Goal: Information Seeking & Learning: Learn about a topic

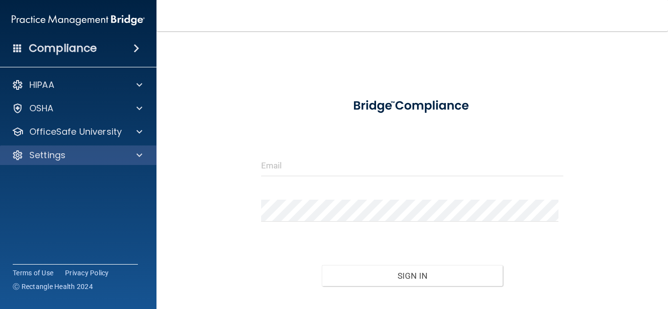
click at [69, 147] on div "Settings" at bounding box center [78, 156] width 157 height 20
click at [44, 146] on div "Settings" at bounding box center [78, 156] width 157 height 20
click at [46, 155] on p "Settings" at bounding box center [47, 156] width 36 height 12
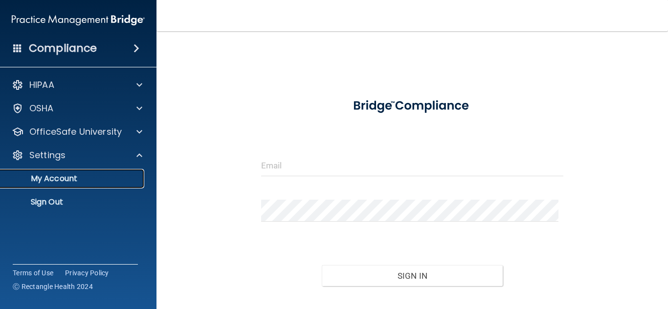
click at [54, 179] on p "My Account" at bounding box center [72, 179] width 133 height 10
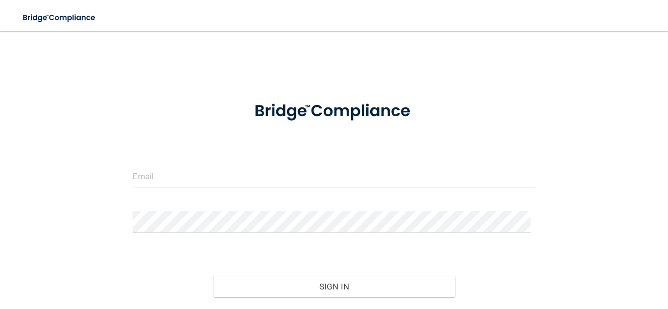
scroll to position [33, 0]
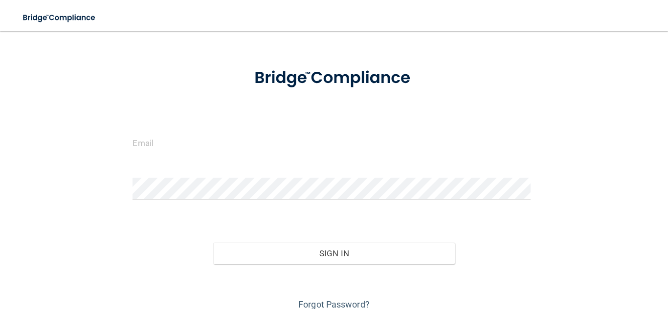
click at [149, 143] on div at bounding box center [333, 146] width 417 height 29
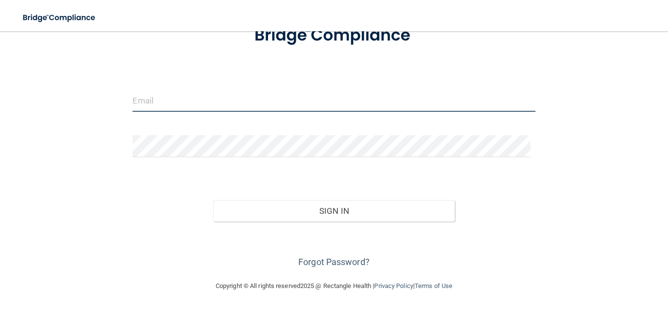
click at [148, 101] on input "email" at bounding box center [333, 101] width 402 height 22
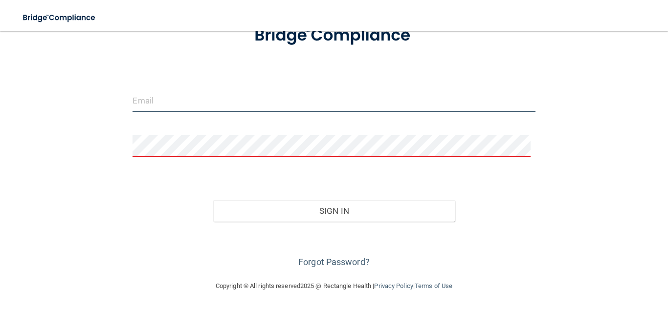
type input "[PERSON_NAME][EMAIL_ADDRESS][PERSON_NAME][DOMAIN_NAME]"
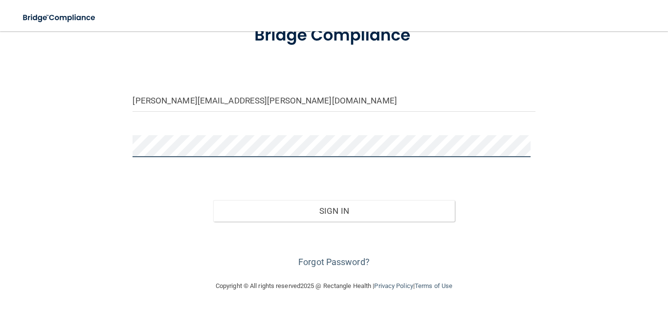
click at [213, 200] on button "Sign In" at bounding box center [333, 211] width 241 height 22
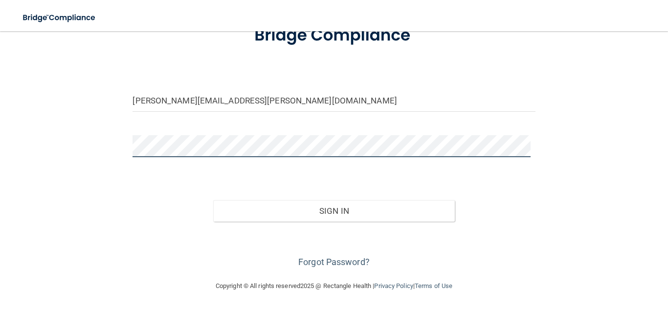
click at [213, 200] on button "Sign In" at bounding box center [333, 211] width 241 height 22
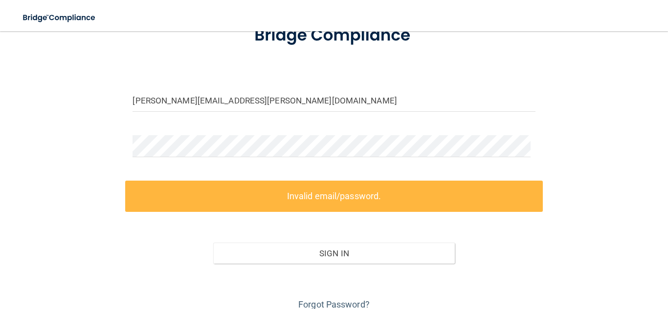
drag, startPoint x: 201, startPoint y: 128, endPoint x: 200, endPoint y: 133, distance: 5.0
click at [201, 130] on form "erica.ritchie@expeditiondental.com Invalid email/password. You don't have permi…" at bounding box center [333, 163] width 402 height 299
click at [199, 133] on form "erica.ritchie@expeditiondental.com Invalid email/password. You don't have permi…" at bounding box center [333, 163] width 402 height 299
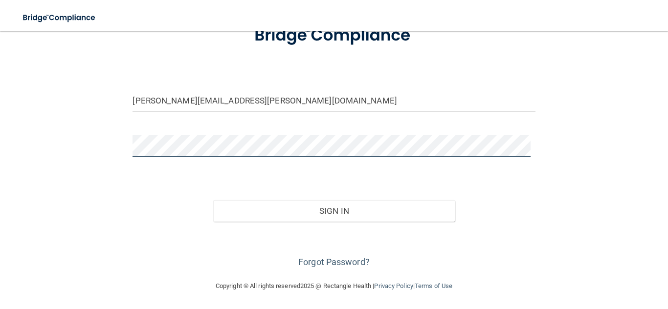
click at [213, 200] on button "Sign In" at bounding box center [333, 211] width 241 height 22
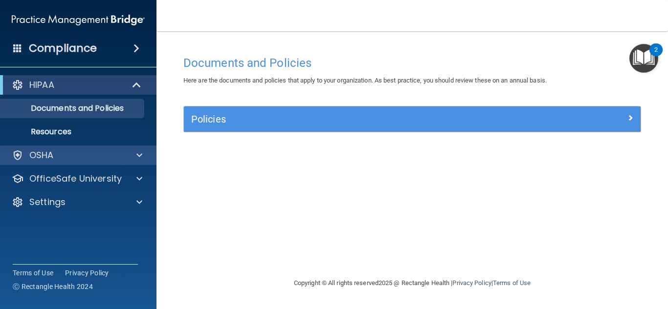
click at [60, 146] on div "HIPAA Documents and Policies Report an Incident Business Associates Emergency P…" at bounding box center [78, 145] width 157 height 149
click at [57, 151] on div "OSHA" at bounding box center [64, 156] width 121 height 12
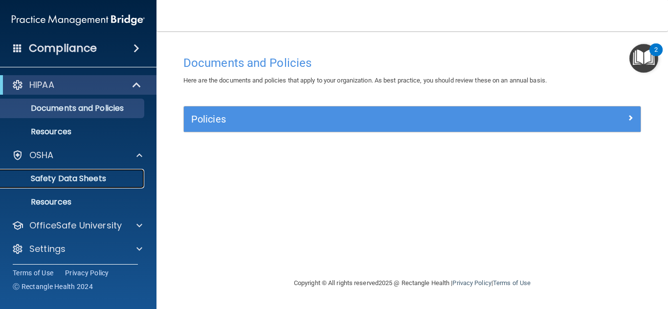
click at [94, 180] on p "Safety Data Sheets" at bounding box center [72, 179] width 133 height 10
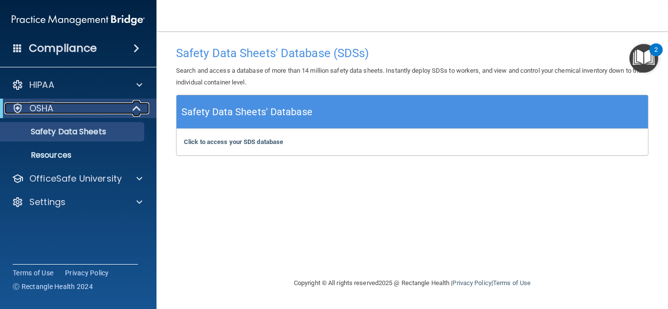
click at [47, 111] on p "OSHA" at bounding box center [41, 109] width 24 height 12
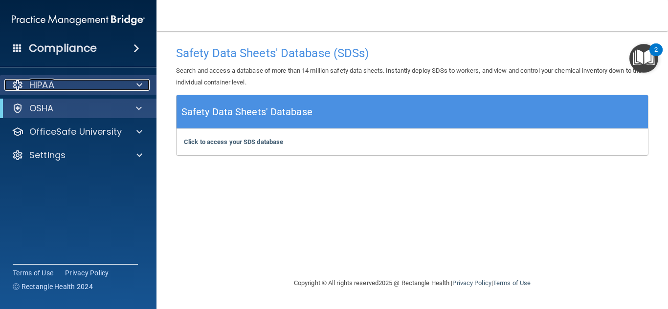
click at [115, 86] on div "HIPAA" at bounding box center [64, 85] width 121 height 12
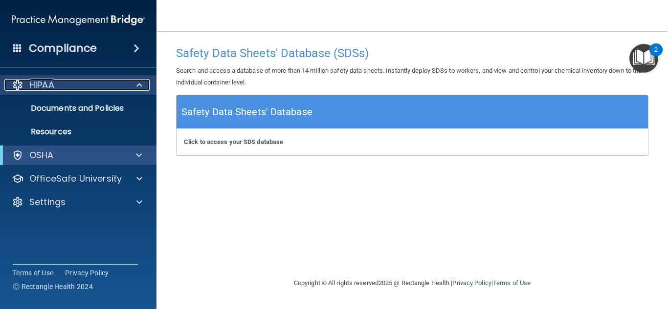
click at [130, 85] on div at bounding box center [138, 85] width 24 height 12
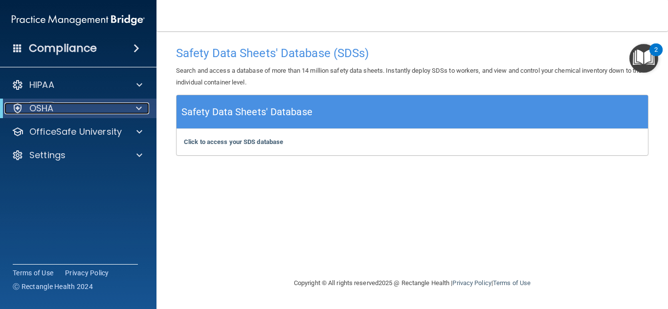
click at [138, 106] on span at bounding box center [139, 109] width 6 height 12
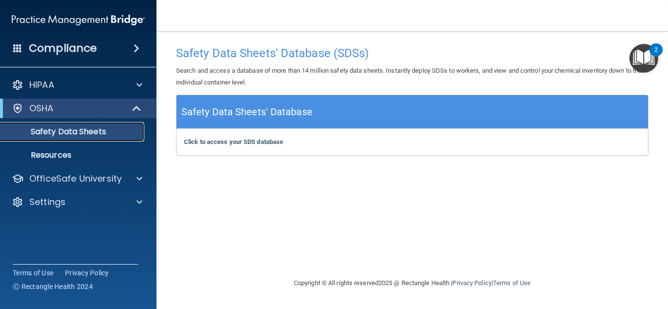
click at [92, 133] on p "Safety Data Sheets" at bounding box center [72, 132] width 133 height 10
click at [225, 139] on b "Click to access your SDS database" at bounding box center [233, 141] width 99 height 7
click at [52, 155] on p "Resources" at bounding box center [72, 156] width 133 height 10
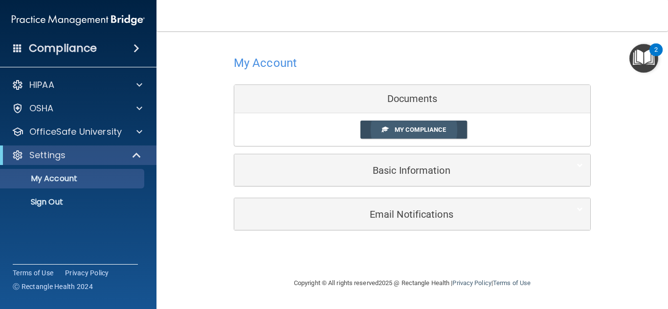
click at [433, 129] on span "My Compliance" at bounding box center [419, 129] width 51 height 7
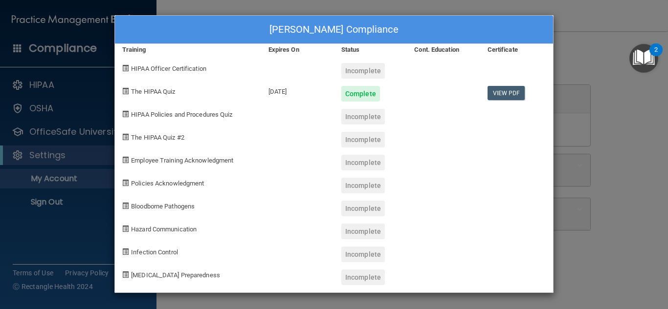
click at [604, 30] on div "Erica Ritchie's Compliance Training Expires On Status Cont. Education Certifica…" at bounding box center [334, 154] width 668 height 309
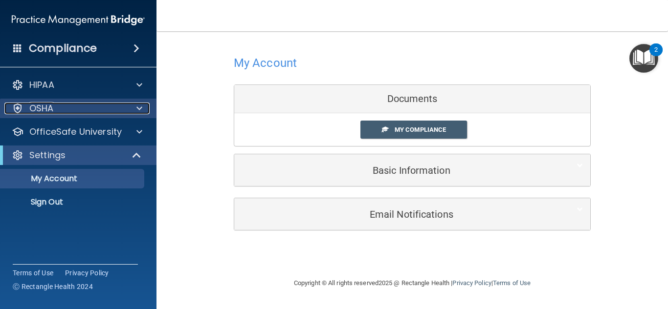
click at [74, 109] on div "OSHA" at bounding box center [64, 109] width 121 height 12
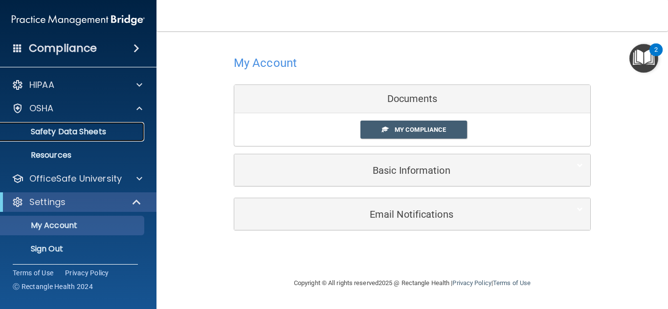
click at [101, 133] on p "Safety Data Sheets" at bounding box center [72, 132] width 133 height 10
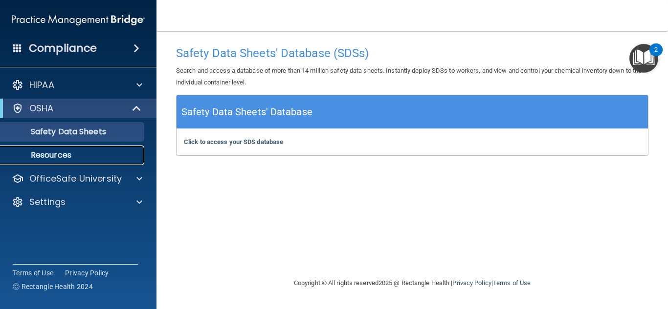
click at [89, 148] on link "Resources" at bounding box center [67, 156] width 154 height 20
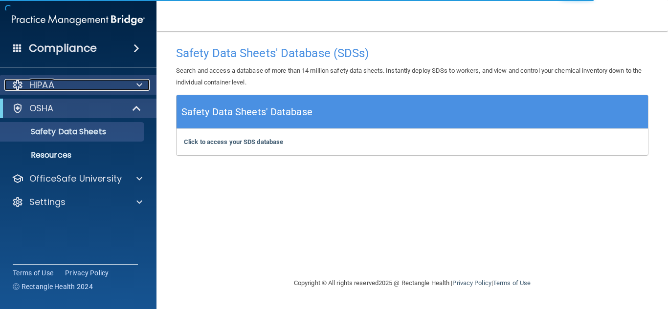
click at [102, 82] on div "HIPAA" at bounding box center [64, 85] width 121 height 12
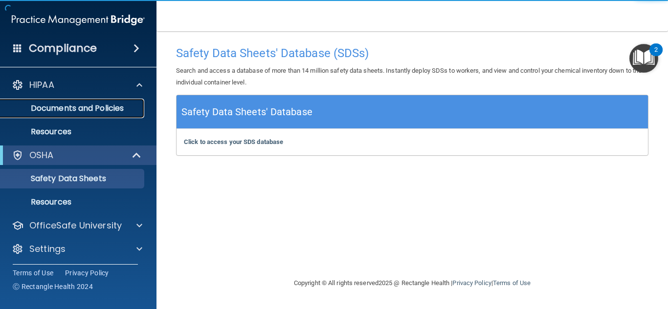
click at [111, 107] on p "Documents and Policies" at bounding box center [72, 109] width 133 height 10
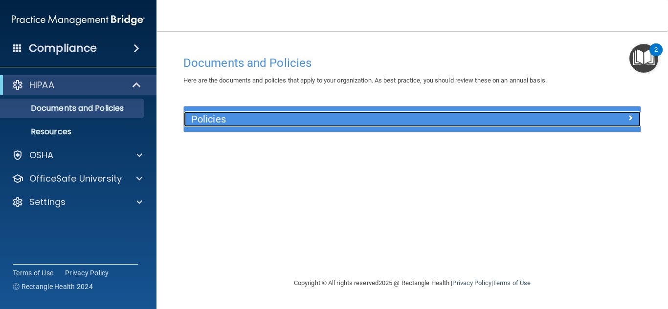
click at [294, 122] on h5 "Policies" at bounding box center [355, 119] width 328 height 11
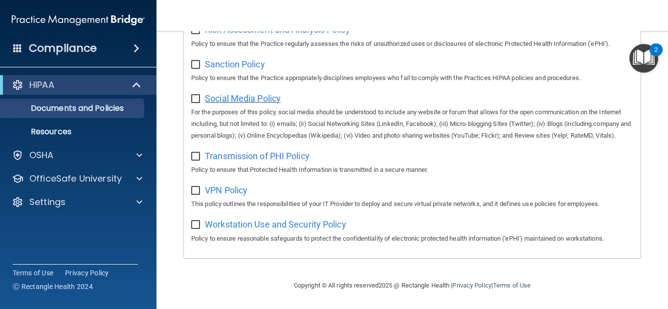
scroll to position [733, 0]
click at [68, 145] on div "HIPAA Documents and Policies Report an Incident Business Associates Emergency P…" at bounding box center [78, 145] width 157 height 149
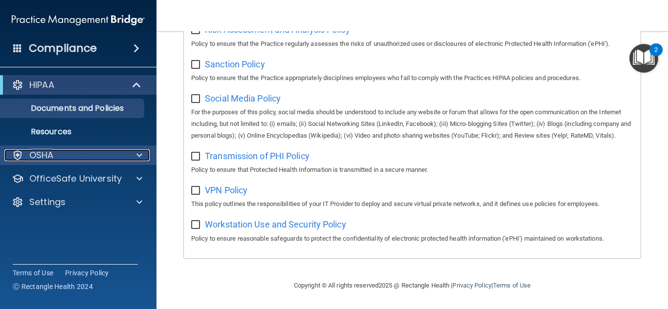
click at [136, 158] on span at bounding box center [139, 156] width 6 height 12
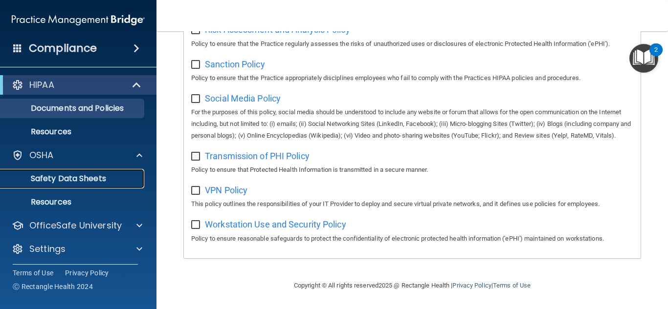
click at [111, 176] on p "Safety Data Sheets" at bounding box center [72, 179] width 133 height 10
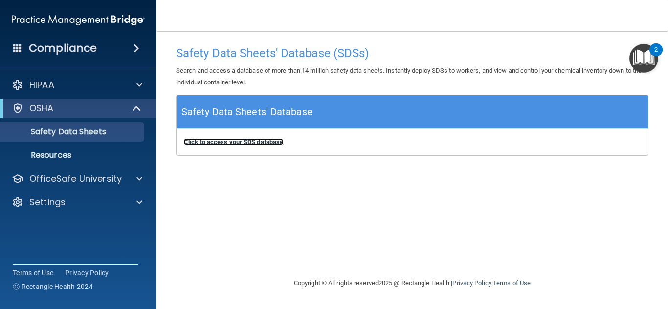
click at [233, 140] on b "Click to access your SDS database" at bounding box center [233, 141] width 99 height 7
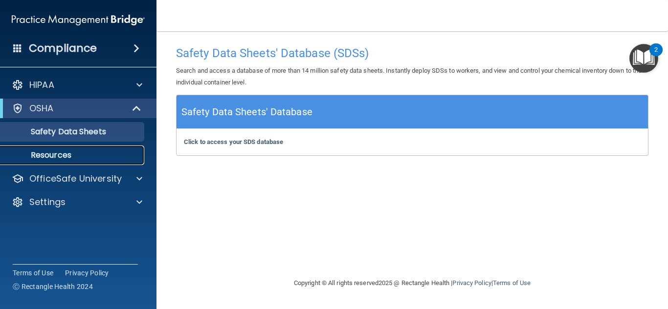
click at [53, 148] on link "Resources" at bounding box center [67, 156] width 154 height 20
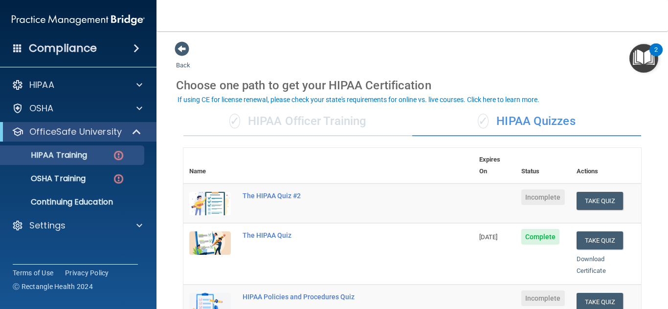
click at [542, 190] on span "Incomplete" at bounding box center [543, 198] width 44 height 16
click at [262, 186] on td "The HIPAA Quiz #2" at bounding box center [355, 204] width 237 height 40
click at [262, 192] on div "The HIPAA Quiz #2" at bounding box center [333, 196] width 182 height 8
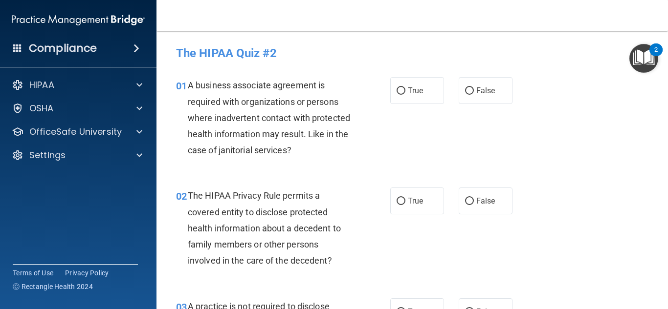
click at [646, 68] on img "Open Resource Center, 2 new notifications" at bounding box center [643, 58] width 29 height 29
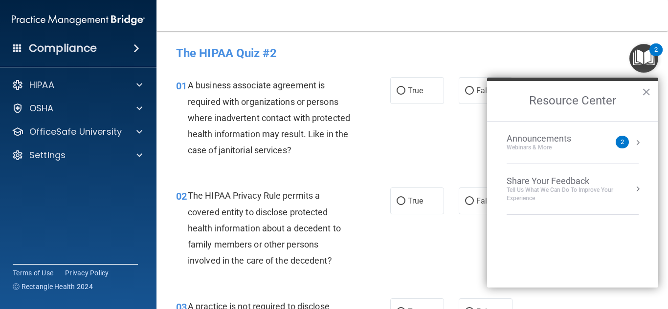
click at [643, 88] on button "×" at bounding box center [645, 92] width 9 height 16
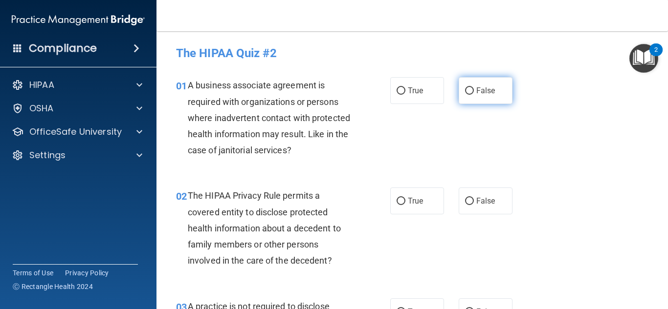
click at [484, 96] on label "False" at bounding box center [486, 90] width 54 height 27
click at [474, 95] on input "False" at bounding box center [469, 90] width 9 height 7
radio input "true"
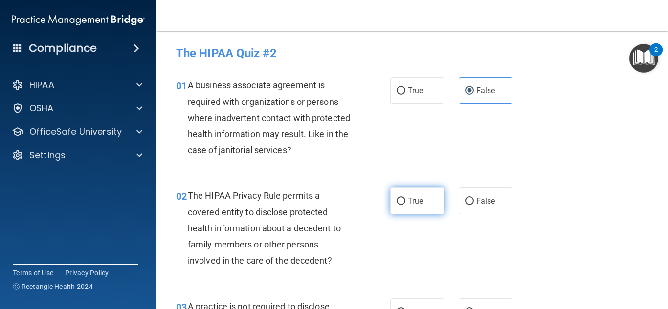
click at [423, 202] on label "True" at bounding box center [417, 201] width 54 height 27
click at [405, 202] on input "True" at bounding box center [400, 201] width 9 height 7
radio input "true"
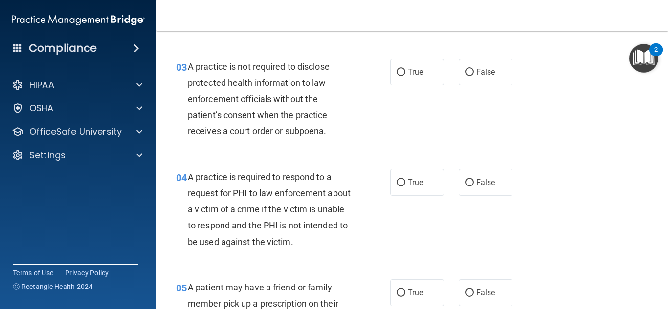
scroll to position [244, 0]
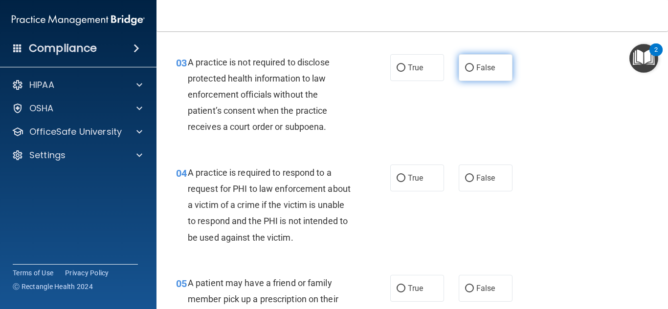
click at [476, 66] on span "False" at bounding box center [485, 67] width 19 height 9
click at [474, 66] on input "False" at bounding box center [469, 68] width 9 height 7
radio input "true"
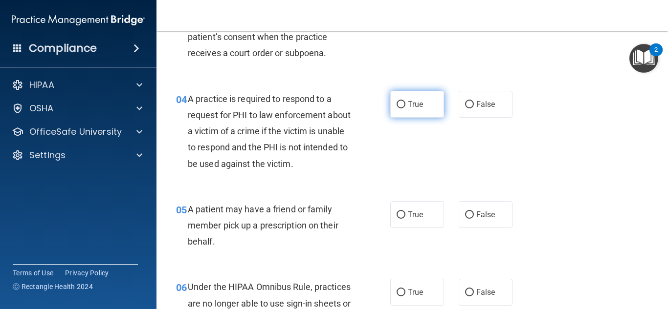
scroll to position [342, 0]
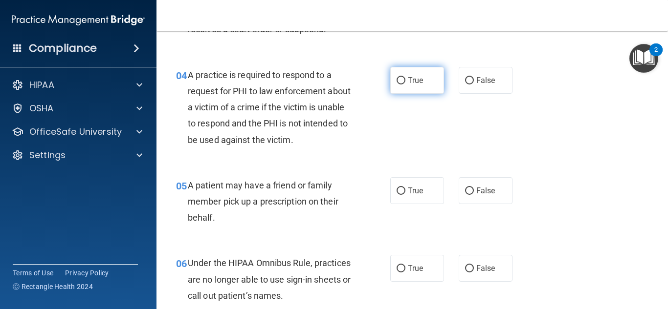
click at [390, 87] on label "True" at bounding box center [417, 80] width 54 height 27
click at [396, 85] on input "True" at bounding box center [400, 80] width 9 height 7
radio input "true"
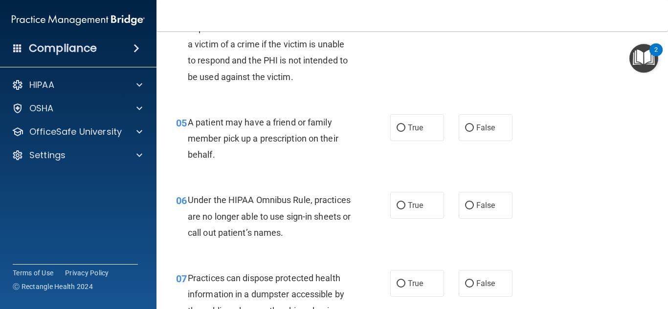
scroll to position [391, 0]
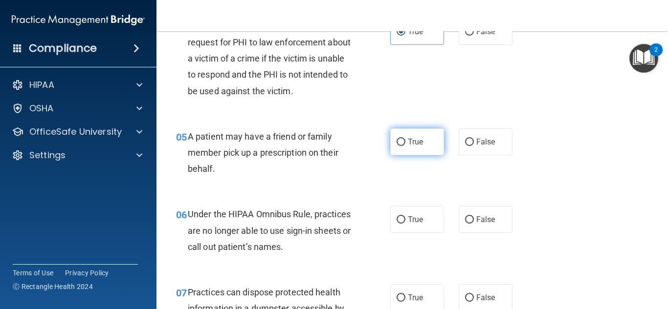
click at [404, 134] on label "True" at bounding box center [417, 142] width 54 height 27
click at [404, 139] on input "True" at bounding box center [400, 142] width 9 height 7
radio input "true"
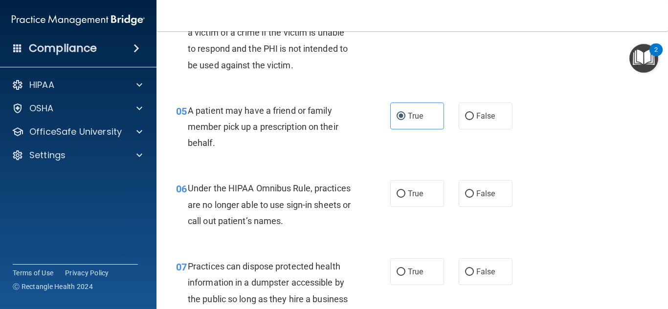
scroll to position [489, 0]
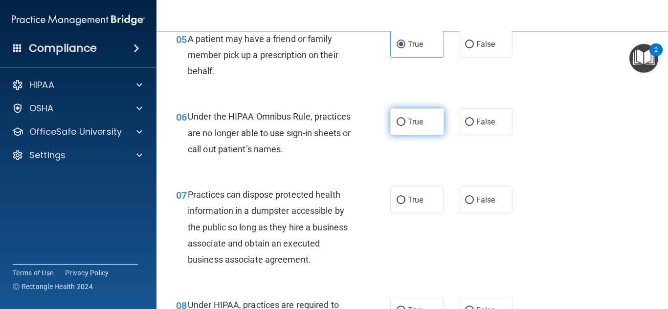
click at [407, 115] on label "True" at bounding box center [417, 122] width 54 height 27
click at [405, 119] on input "True" at bounding box center [400, 122] width 9 height 7
radio input "true"
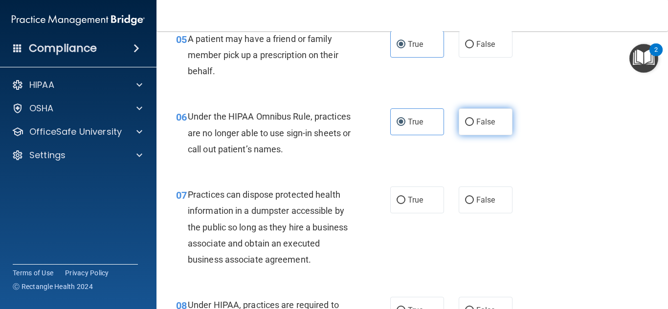
click at [480, 122] on span "False" at bounding box center [485, 121] width 19 height 9
click at [474, 122] on input "False" at bounding box center [469, 122] width 9 height 7
radio input "true"
radio input "false"
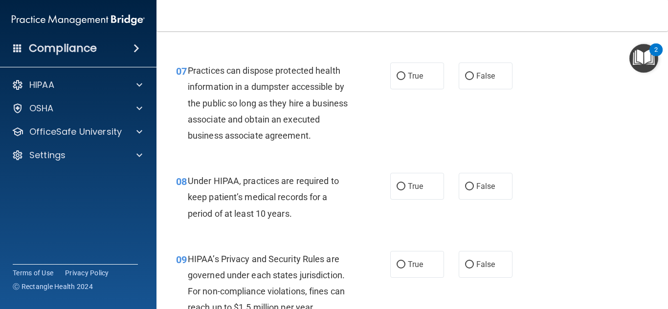
scroll to position [635, 0]
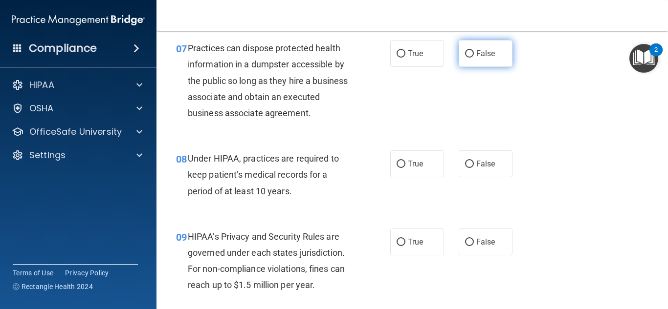
click at [459, 54] on label "False" at bounding box center [486, 53] width 54 height 27
click at [465, 54] on input "False" at bounding box center [469, 53] width 9 height 7
radio input "true"
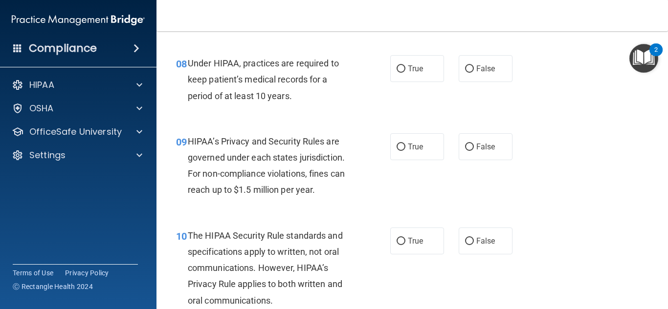
scroll to position [733, 0]
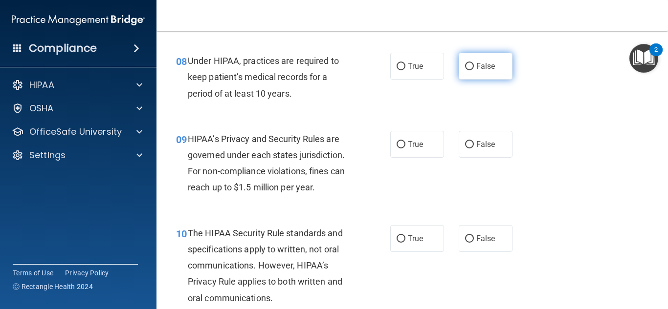
click at [465, 65] on input "False" at bounding box center [469, 66] width 9 height 7
radio input "true"
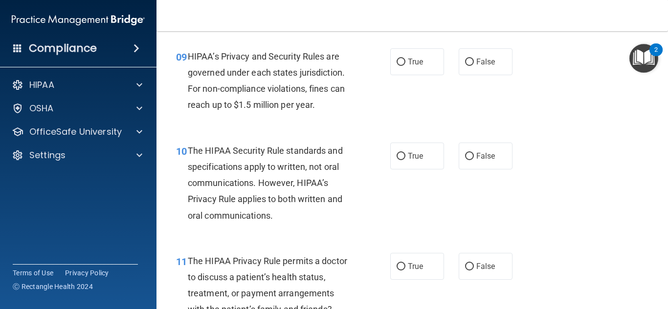
scroll to position [831, 0]
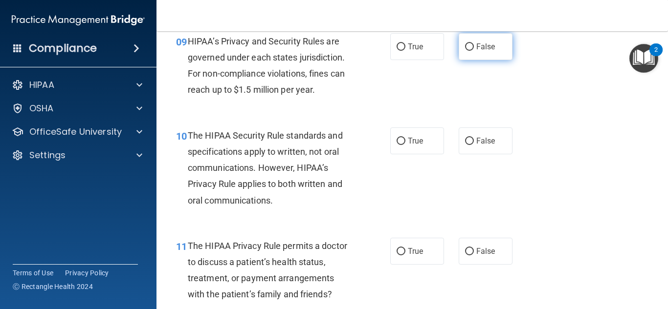
click at [476, 45] on span "False" at bounding box center [485, 46] width 19 height 9
click at [474, 45] on input "False" at bounding box center [469, 47] width 9 height 7
radio input "true"
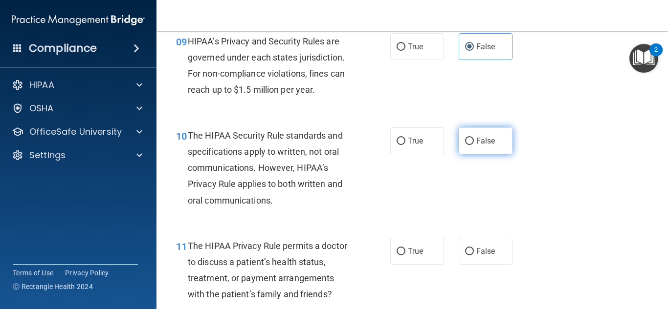
click at [477, 140] on span "False" at bounding box center [485, 140] width 19 height 9
click at [474, 140] on input "False" at bounding box center [469, 141] width 9 height 7
radio input "true"
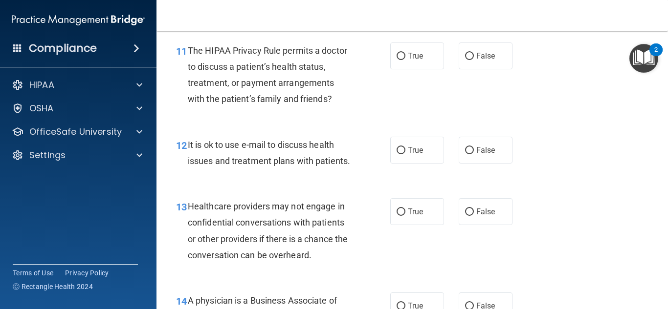
scroll to position [978, 0]
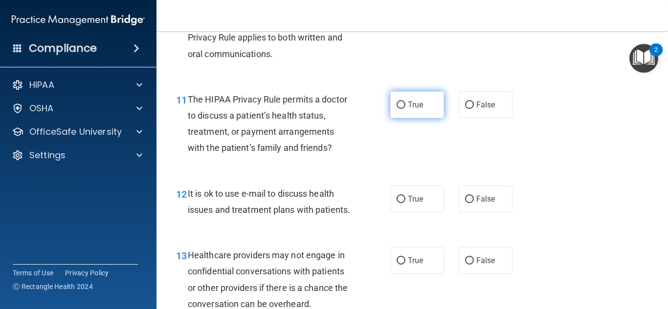
click at [424, 111] on label "True" at bounding box center [417, 104] width 54 height 27
click at [405, 109] on input "True" at bounding box center [400, 105] width 9 height 7
radio input "true"
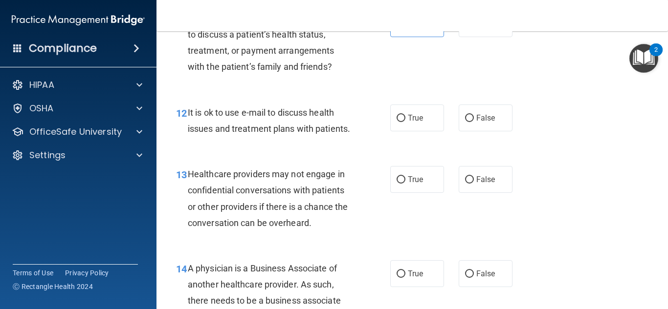
scroll to position [1075, 0]
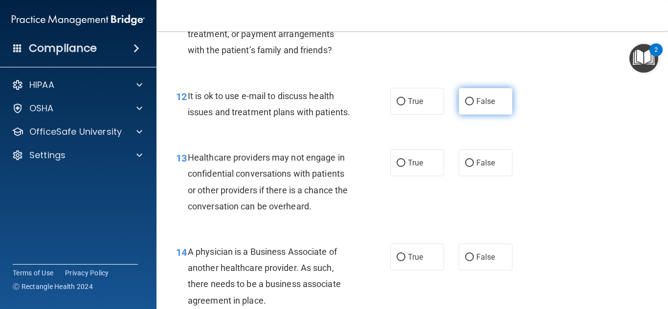
click at [487, 100] on span "False" at bounding box center [485, 101] width 19 height 9
click at [474, 100] on input "False" at bounding box center [469, 101] width 9 height 7
radio input "true"
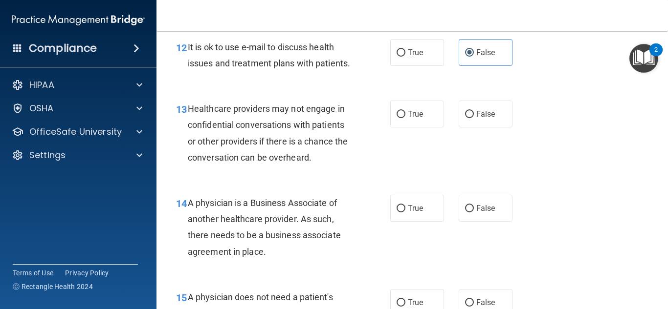
scroll to position [1173, 0]
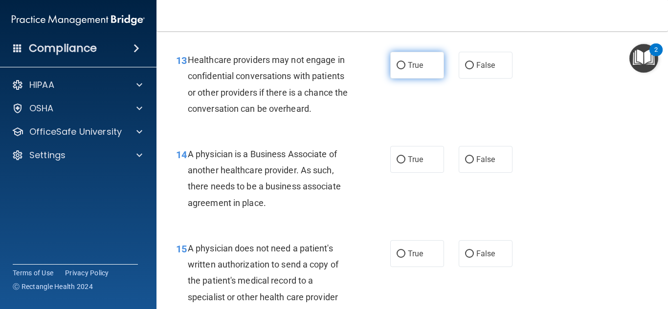
click at [410, 70] on span "True" at bounding box center [415, 65] width 15 height 9
click at [405, 69] on input "True" at bounding box center [400, 65] width 9 height 7
radio input "true"
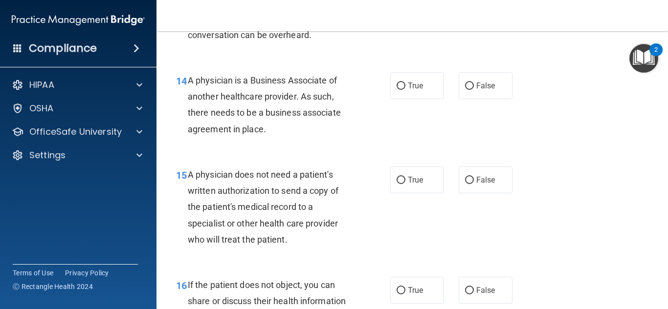
scroll to position [1271, 0]
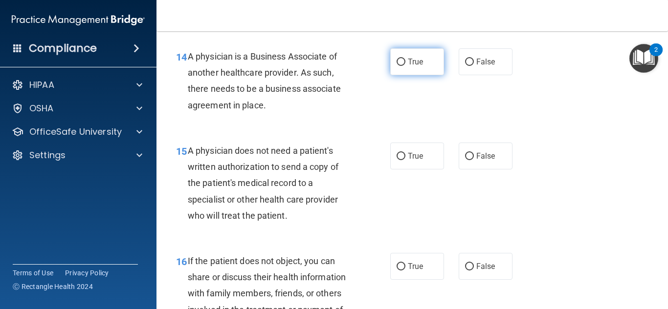
click at [402, 75] on label "True" at bounding box center [417, 61] width 54 height 27
click at [402, 66] on input "True" at bounding box center [400, 62] width 9 height 7
radio input "true"
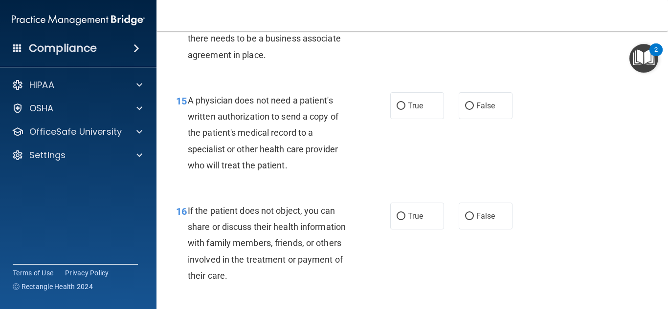
scroll to position [1369, 0]
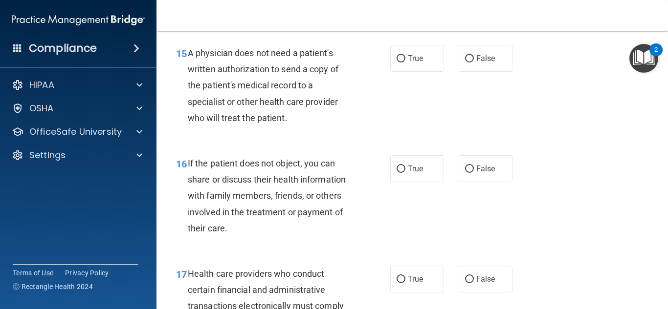
drag, startPoint x: 484, startPoint y: 78, endPoint x: 472, endPoint y: 90, distance: 16.9
click at [485, 63] on span "False" at bounding box center [485, 58] width 19 height 9
click at [474, 63] on input "False" at bounding box center [469, 58] width 9 height 7
radio input "true"
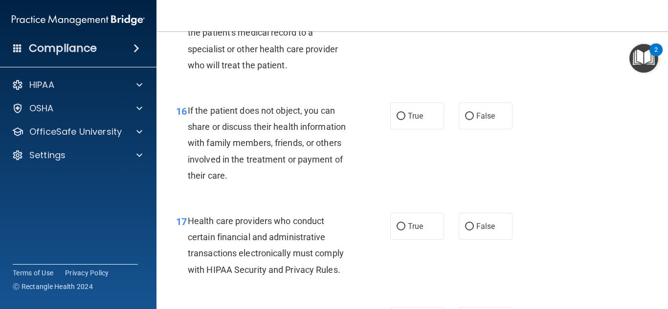
scroll to position [1466, 0]
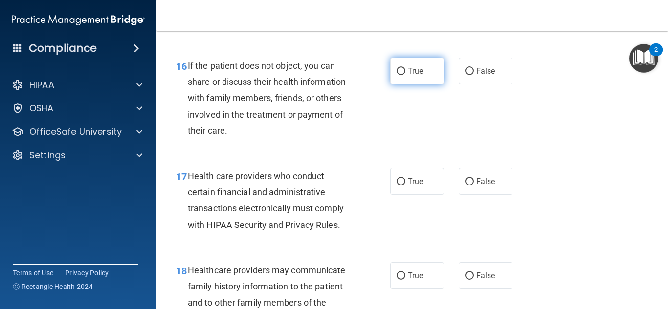
click at [411, 85] on label "True" at bounding box center [417, 71] width 54 height 27
click at [405, 75] on input "True" at bounding box center [400, 71] width 9 height 7
radio input "true"
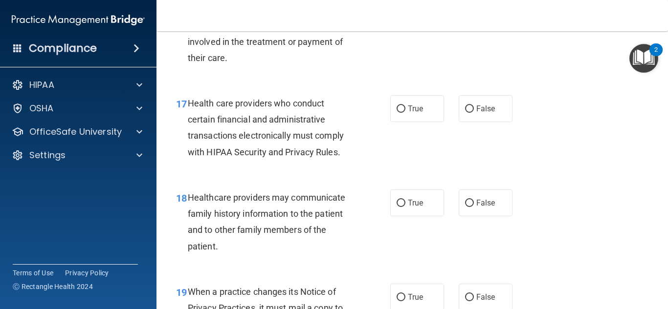
scroll to position [1515, 0]
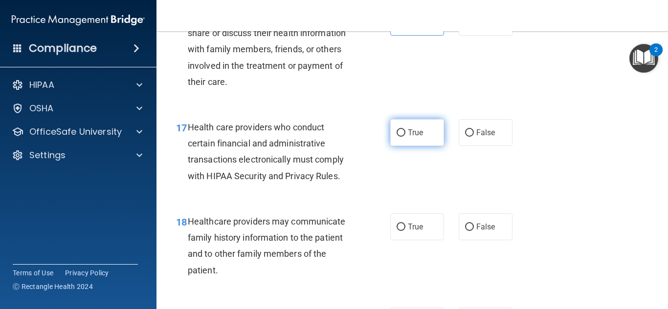
click at [398, 146] on label "True" at bounding box center [417, 132] width 54 height 27
click at [398, 137] on input "True" at bounding box center [400, 133] width 9 height 7
radio input "true"
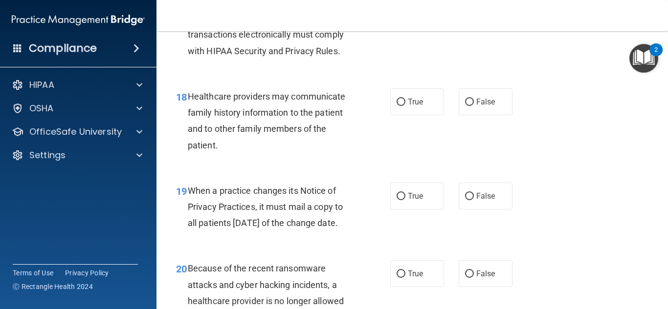
scroll to position [1662, 0]
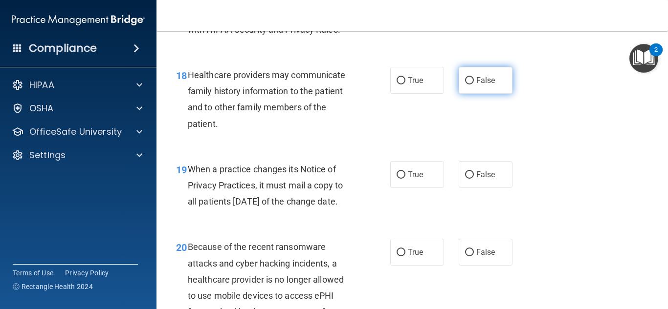
click at [471, 91] on label "False" at bounding box center [486, 80] width 54 height 27
click at [471, 85] on input "False" at bounding box center [469, 80] width 9 height 7
radio input "true"
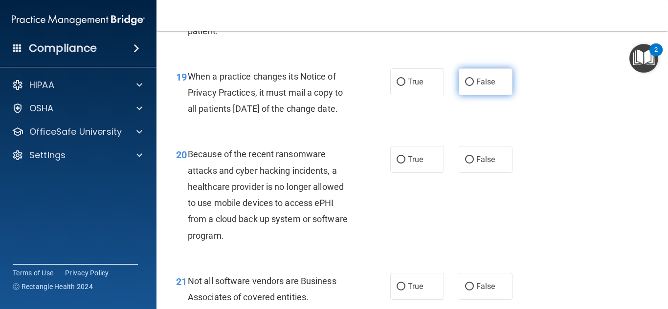
scroll to position [1760, 0]
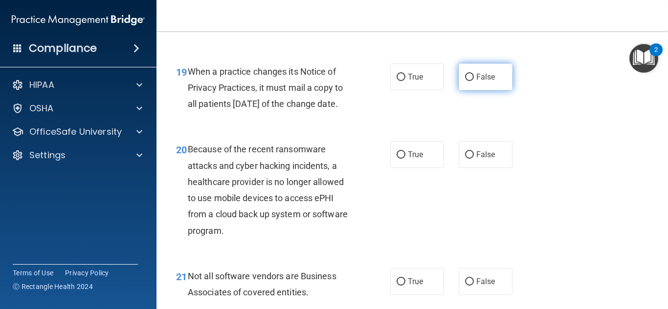
click at [465, 81] on input "False" at bounding box center [469, 77] width 9 height 7
radio input "true"
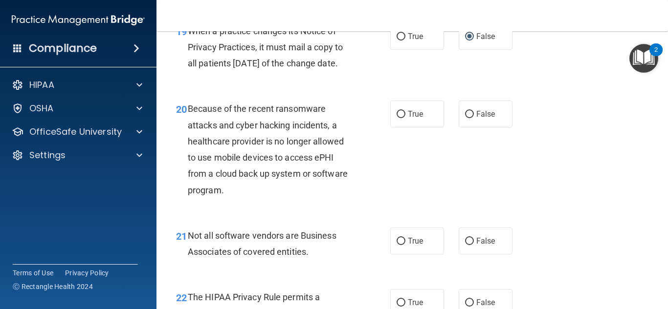
scroll to position [1857, 0]
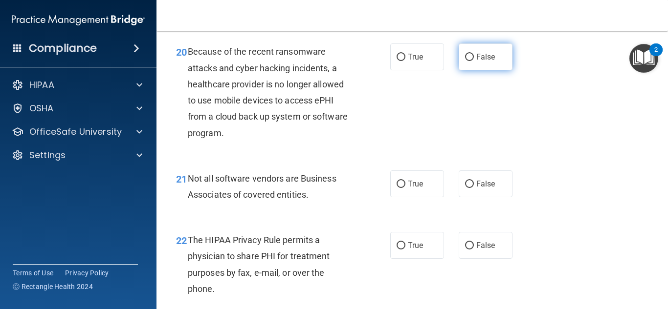
click at [462, 70] on label "False" at bounding box center [486, 57] width 54 height 27
click at [465, 61] on input "False" at bounding box center [469, 57] width 9 height 7
radio input "true"
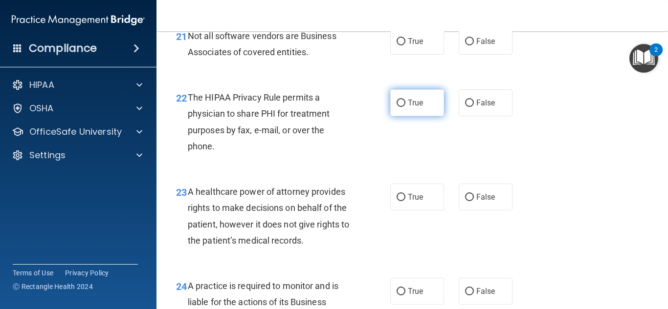
scroll to position [2004, 0]
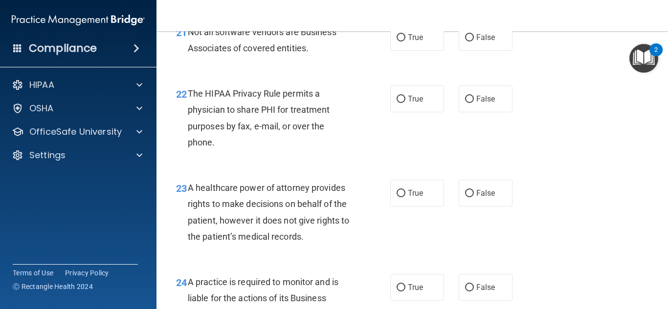
click at [442, 51] on div "True False" at bounding box center [454, 37] width 129 height 27
click at [408, 51] on label "True" at bounding box center [417, 37] width 54 height 27
click at [405, 42] on input "True" at bounding box center [400, 37] width 9 height 7
radio input "true"
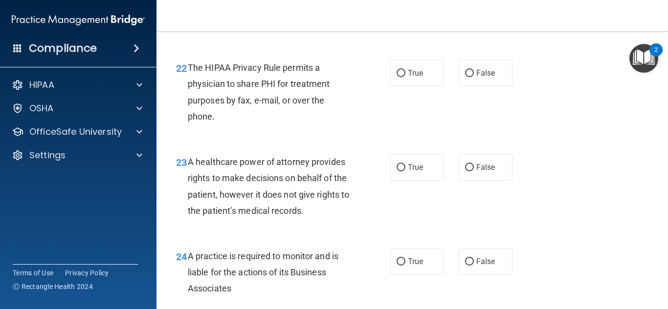
scroll to position [2053, 0]
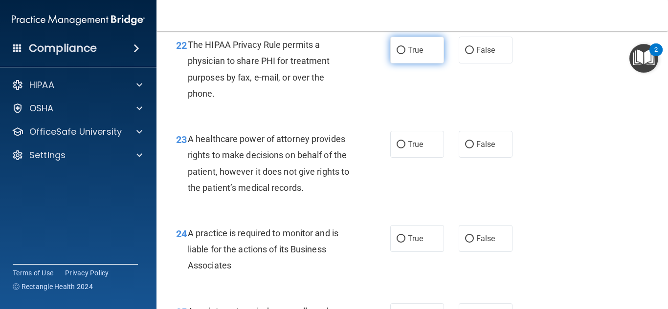
click at [412, 64] on label "True" at bounding box center [417, 50] width 54 height 27
click at [405, 54] on input "True" at bounding box center [400, 50] width 9 height 7
radio input "true"
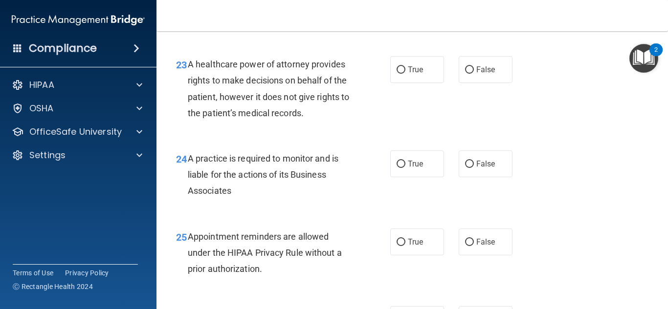
scroll to position [2151, 0]
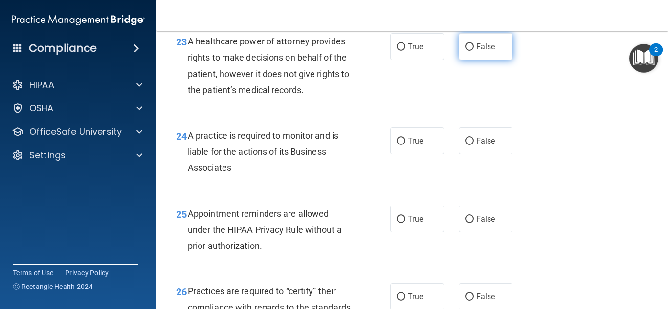
click at [463, 60] on label "False" at bounding box center [486, 46] width 54 height 27
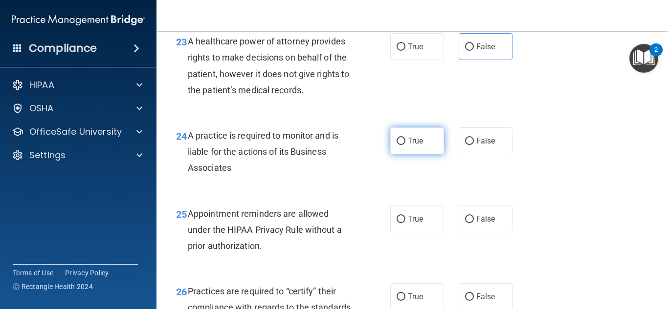
click at [411, 146] on span "True" at bounding box center [415, 140] width 15 height 9
click at [405, 145] on input "True" at bounding box center [400, 141] width 9 height 7
radio input "true"
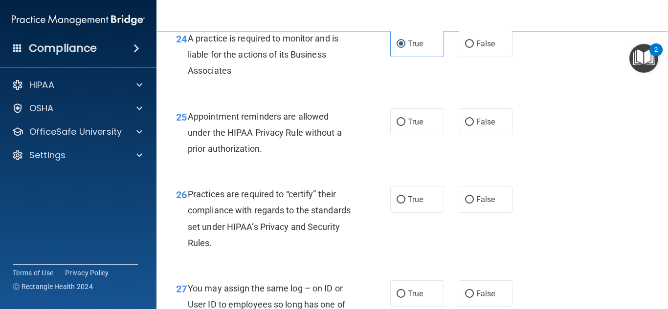
scroll to position [2249, 0]
click at [401, 126] on input "True" at bounding box center [400, 121] width 9 height 7
radio input "true"
click at [476, 204] on span "False" at bounding box center [485, 199] width 19 height 9
click at [473, 203] on input "False" at bounding box center [469, 199] width 9 height 7
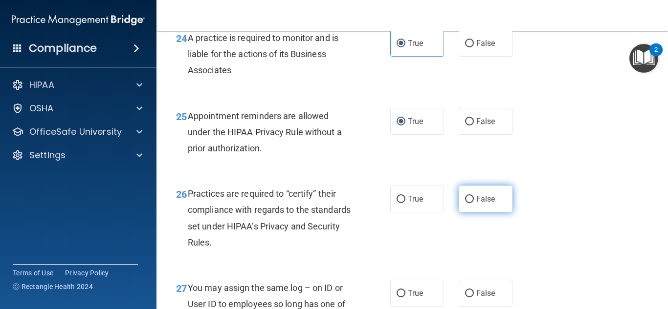
radio input "true"
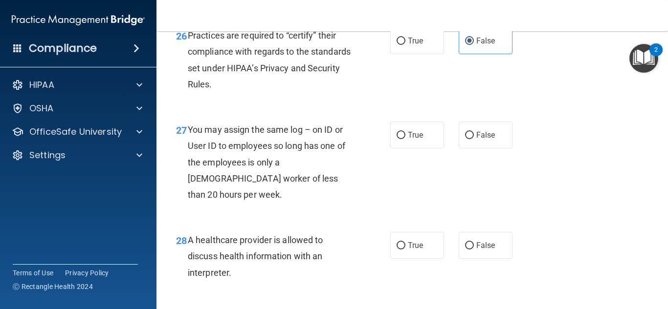
scroll to position [2444, 0]
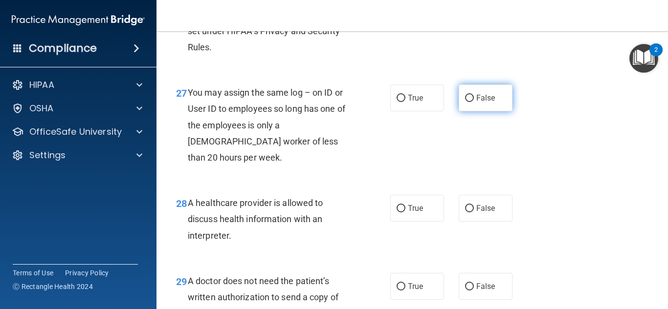
drag, startPoint x: 479, startPoint y: 121, endPoint x: 469, endPoint y: 128, distance: 11.7
click at [478, 111] on label "False" at bounding box center [486, 98] width 54 height 27
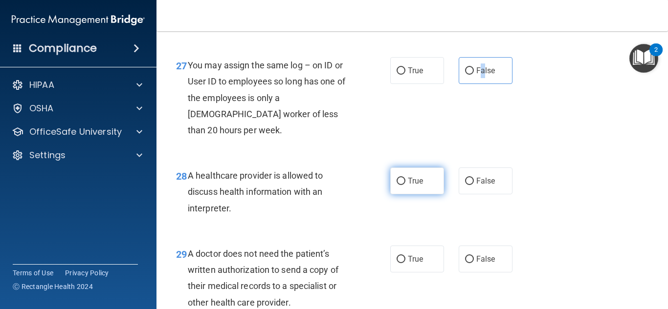
scroll to position [2493, 0]
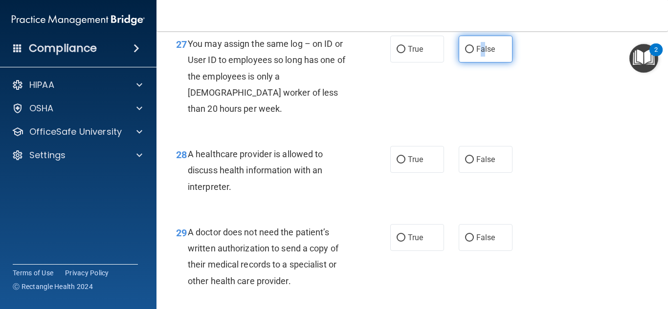
click at [467, 53] on input "False" at bounding box center [469, 49] width 9 height 7
radio input "true"
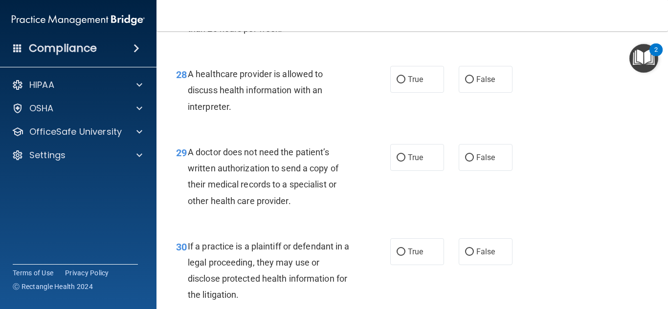
scroll to position [2591, 0]
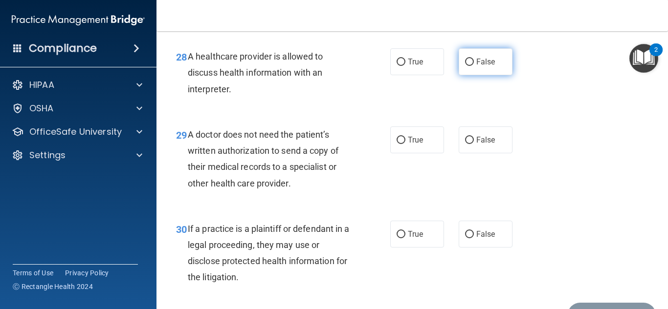
click at [476, 66] on span "False" at bounding box center [485, 61] width 19 height 9
click at [472, 66] on input "False" at bounding box center [469, 62] width 9 height 7
radio input "true"
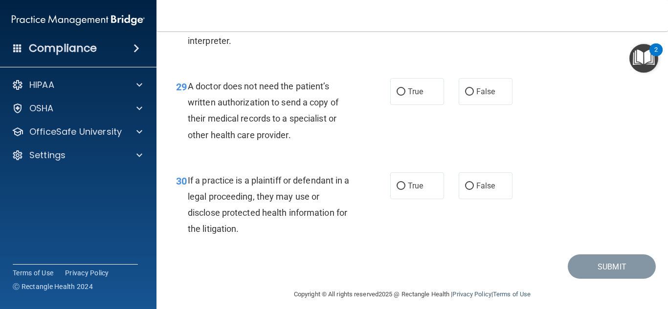
scroll to position [2640, 0]
click at [493, 98] on label "False" at bounding box center [486, 91] width 54 height 27
click at [474, 95] on input "False" at bounding box center [469, 91] width 9 height 7
radio input "true"
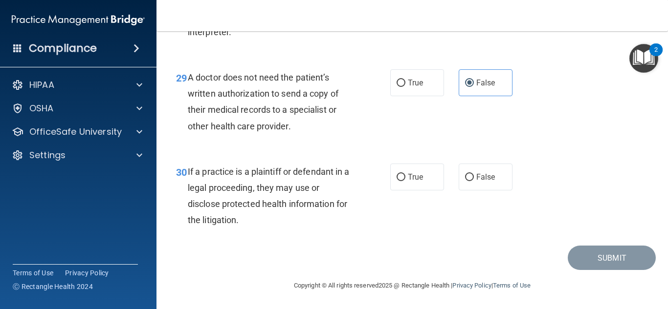
scroll to position [2664, 0]
click at [404, 177] on label "True" at bounding box center [417, 177] width 54 height 27
click at [404, 177] on input "True" at bounding box center [400, 177] width 9 height 7
radio input "true"
drag, startPoint x: 424, startPoint y: 248, endPoint x: 486, endPoint y: 241, distance: 62.0
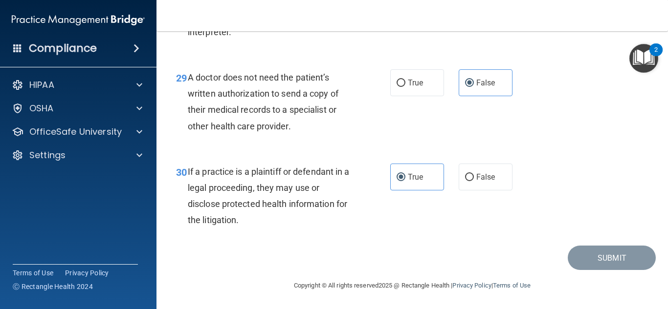
click at [445, 246] on div "Submit" at bounding box center [412, 258] width 487 height 25
click at [527, 254] on div "Submit" at bounding box center [412, 258] width 487 height 25
click at [481, 169] on label "False" at bounding box center [486, 177] width 54 height 27
click at [474, 174] on input "False" at bounding box center [469, 177] width 9 height 7
radio input "true"
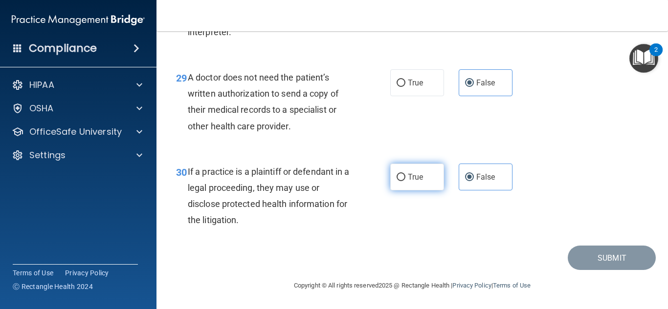
click at [396, 167] on label "True" at bounding box center [417, 177] width 54 height 27
click at [396, 174] on input "True" at bounding box center [400, 177] width 9 height 7
radio input "true"
radio input "false"
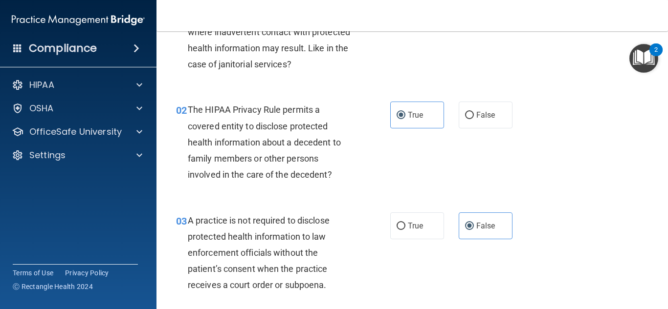
scroll to position [0, 0]
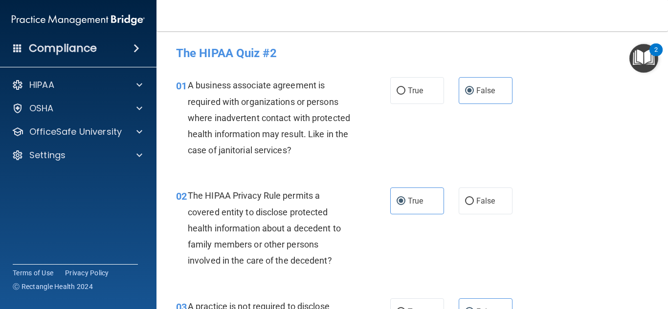
click at [570, 124] on div "01 A business associate agreement is required with organizations or persons whe…" at bounding box center [412, 120] width 487 height 110
click at [563, 69] on div "01 A business associate agreement is required with organizations or persons whe…" at bounding box center [412, 120] width 487 height 110
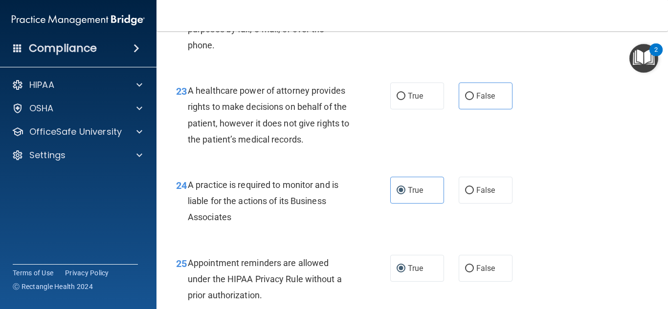
scroll to position [2102, 0]
click at [482, 109] on label "False" at bounding box center [486, 95] width 54 height 27
click at [474, 100] on input "False" at bounding box center [469, 95] width 9 height 7
radio input "true"
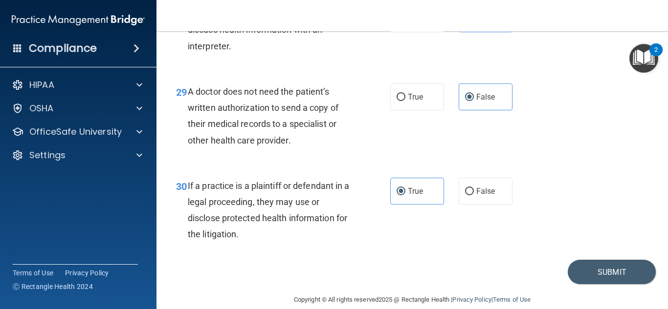
scroll to position [2664, 0]
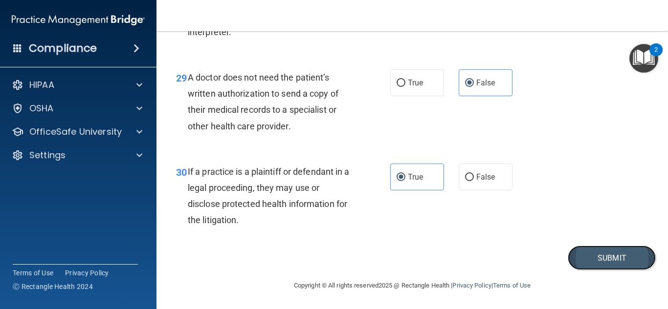
click at [611, 260] on button "Submit" at bounding box center [612, 258] width 88 height 25
click at [609, 258] on button "Submit" at bounding box center [612, 258] width 88 height 25
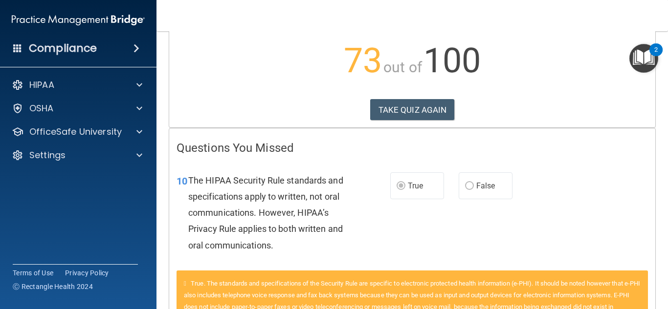
scroll to position [4, 0]
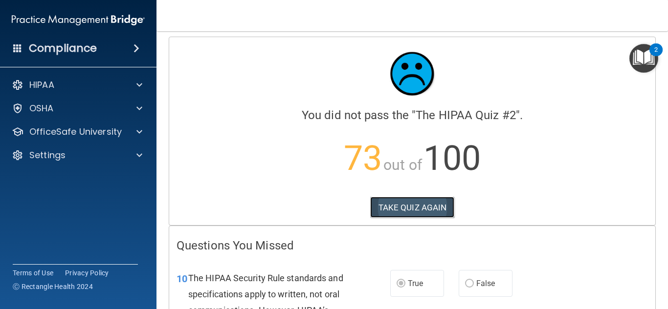
click at [389, 209] on button "TAKE QUIZ AGAIN" at bounding box center [412, 208] width 85 height 22
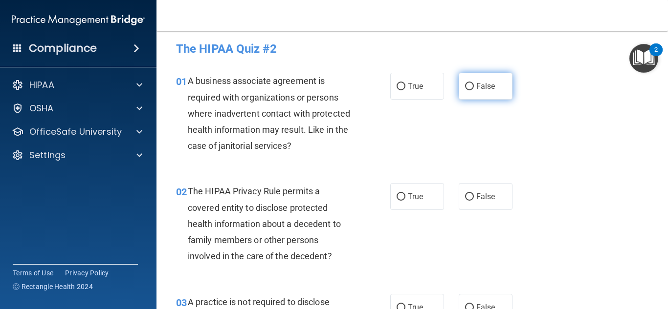
click at [476, 83] on span "False" at bounding box center [485, 86] width 19 height 9
click at [474, 83] on input "False" at bounding box center [469, 86] width 9 height 7
radio input "true"
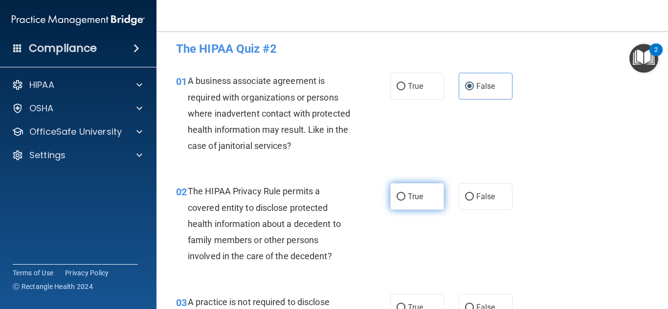
click at [402, 197] on label "True" at bounding box center [417, 196] width 54 height 27
click at [402, 197] on input "True" at bounding box center [400, 197] width 9 height 7
radio input "true"
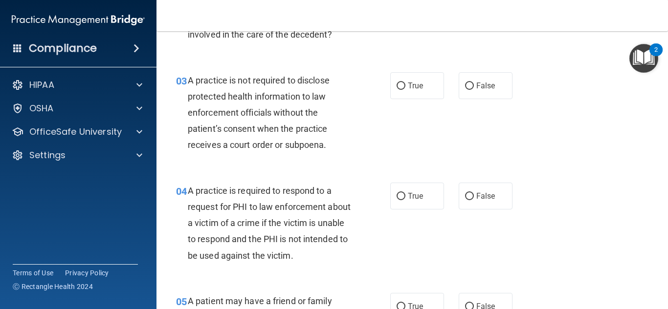
scroll to position [249, 0]
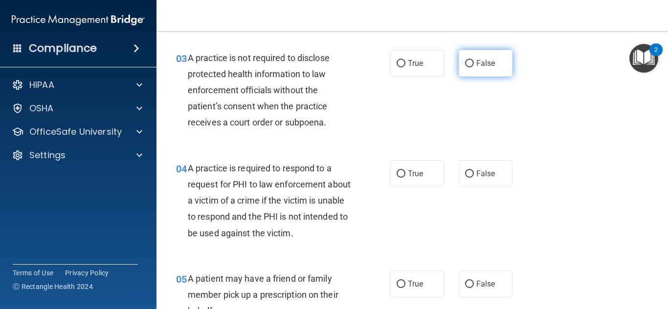
click at [487, 60] on span "False" at bounding box center [485, 63] width 19 height 9
click at [474, 60] on input "False" at bounding box center [469, 63] width 9 height 7
radio input "true"
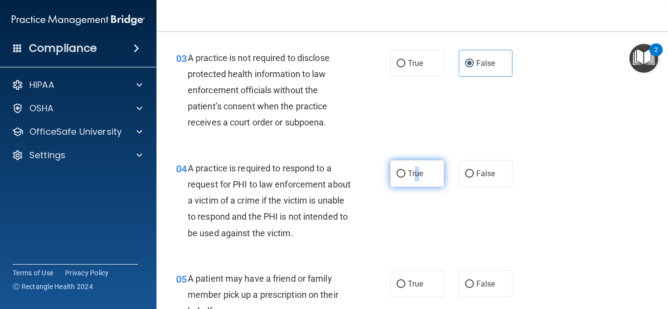
click at [413, 169] on span "True" at bounding box center [415, 173] width 15 height 9
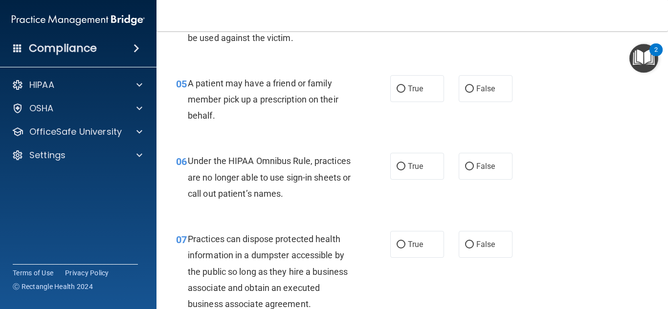
scroll to position [493, 0]
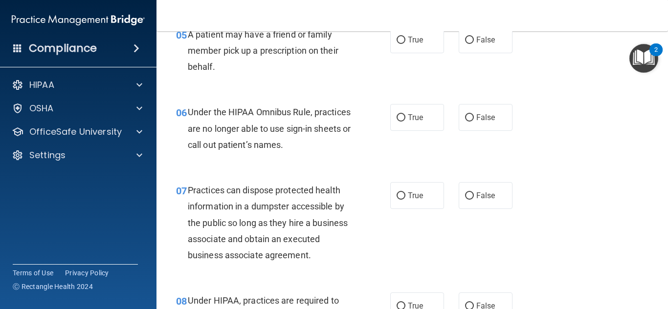
click at [392, 29] on div "Toggle navigation Erica Ritchie erica.ritchie@expeditiondental.com Manage My En…" at bounding box center [411, 154] width 511 height 309
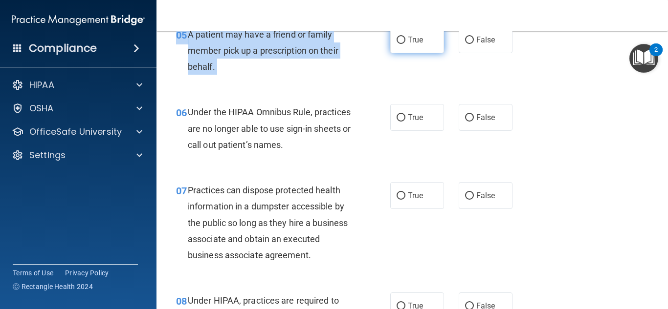
click at [396, 43] on input "True" at bounding box center [400, 40] width 9 height 7
radio input "true"
click at [376, 62] on div "05 A patient may have a friend or family member pick up a prescription on their…" at bounding box center [282, 53] width 243 height 54
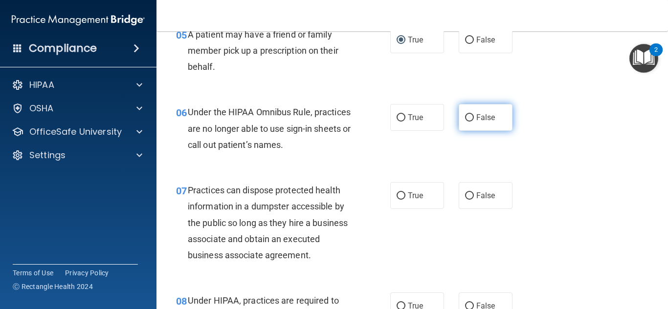
click at [482, 125] on label "False" at bounding box center [486, 117] width 54 height 27
click at [474, 122] on input "False" at bounding box center [469, 117] width 9 height 7
radio input "true"
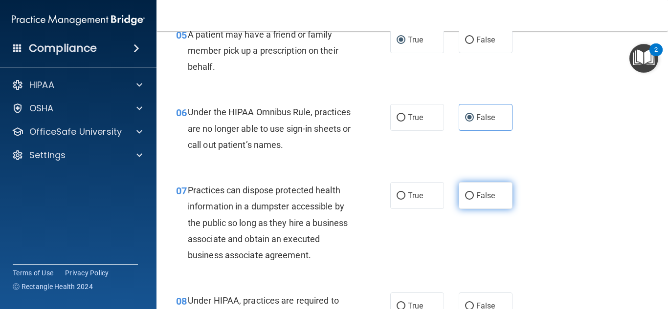
click at [473, 187] on label "False" at bounding box center [486, 195] width 54 height 27
click at [473, 193] on input "False" at bounding box center [469, 196] width 9 height 7
radio input "true"
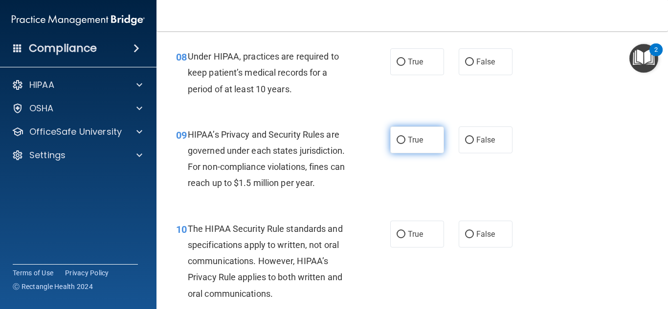
scroll to position [786, 0]
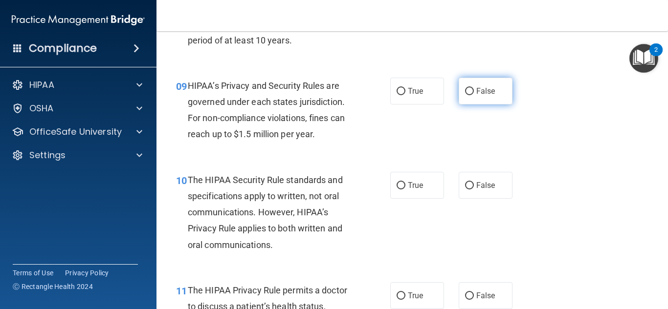
click at [476, 89] on span "False" at bounding box center [485, 91] width 19 height 9
click at [472, 89] on input "False" at bounding box center [469, 91] width 9 height 7
radio input "true"
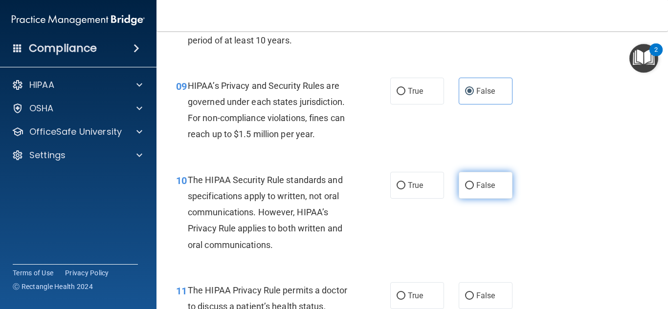
click at [480, 189] on span "False" at bounding box center [485, 185] width 19 height 9
click at [474, 189] on input "False" at bounding box center [469, 185] width 9 height 7
radio input "true"
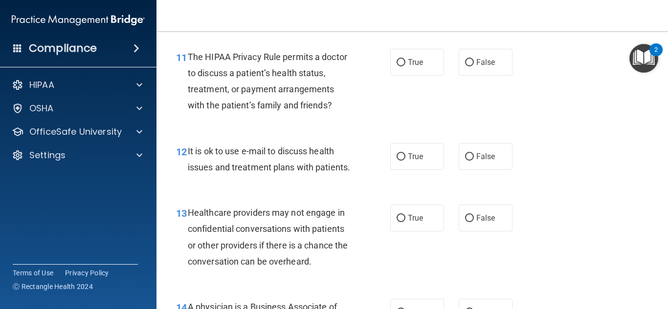
scroll to position [1031, 0]
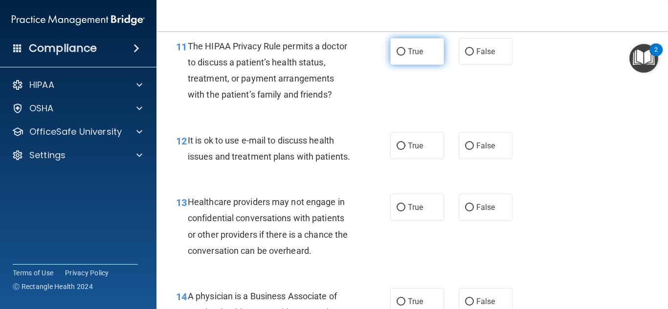
click at [426, 48] on label "True" at bounding box center [417, 51] width 54 height 27
click at [405, 48] on input "True" at bounding box center [400, 51] width 9 height 7
radio input "true"
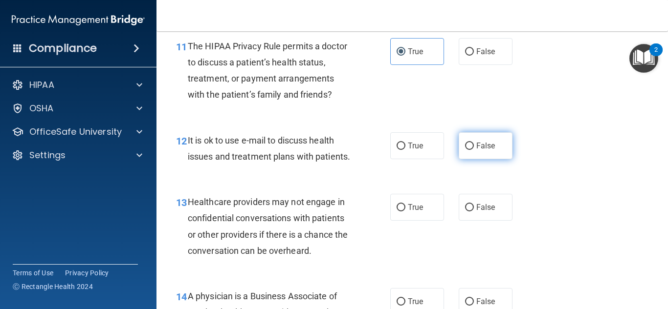
click at [480, 145] on span "False" at bounding box center [485, 145] width 19 height 9
click at [474, 145] on input "False" at bounding box center [469, 146] width 9 height 7
radio input "true"
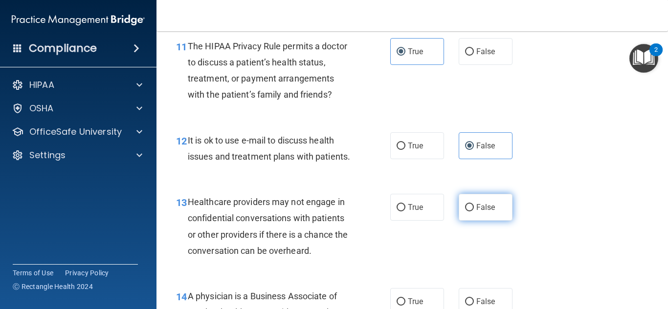
click at [469, 214] on label "False" at bounding box center [486, 207] width 54 height 27
click at [469, 212] on input "False" at bounding box center [469, 207] width 9 height 7
radio input "true"
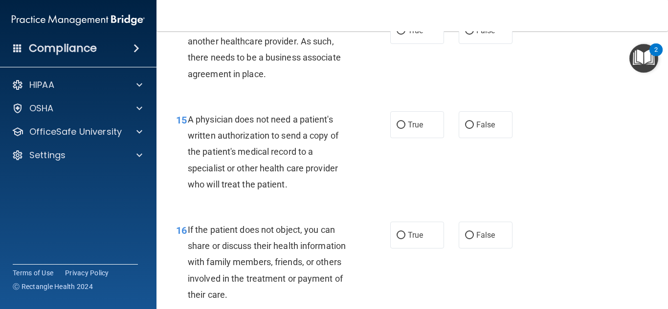
scroll to position [1308, 0]
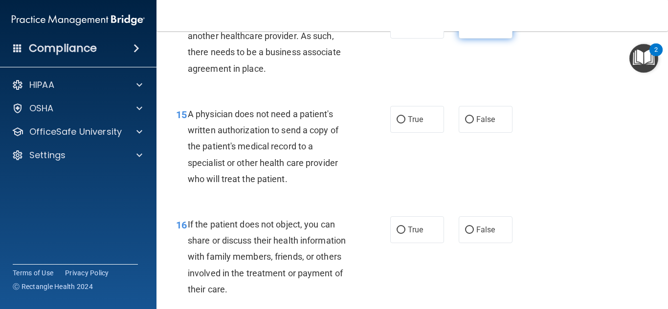
drag, startPoint x: 480, startPoint y: 42, endPoint x: 475, endPoint y: 47, distance: 7.3
click at [480, 30] on span "False" at bounding box center [485, 25] width 19 height 9
click at [474, 29] on input "False" at bounding box center [469, 25] width 9 height 7
radio input "true"
click at [429, 133] on label "True" at bounding box center [417, 119] width 54 height 27
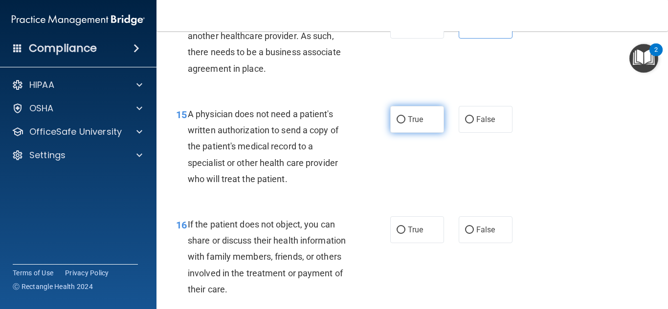
click at [405, 124] on input "True" at bounding box center [400, 119] width 9 height 7
radio input "true"
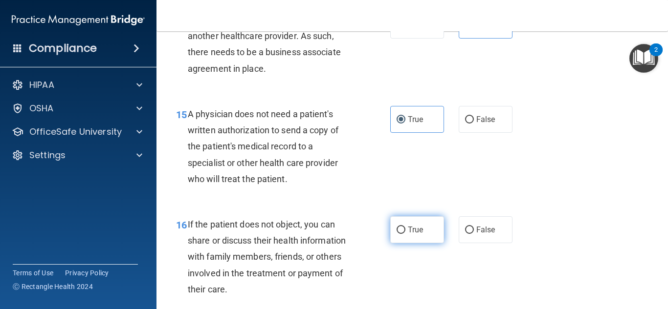
click at [409, 235] on span "True" at bounding box center [415, 229] width 15 height 9
click at [405, 234] on input "True" at bounding box center [400, 230] width 9 height 7
radio input "true"
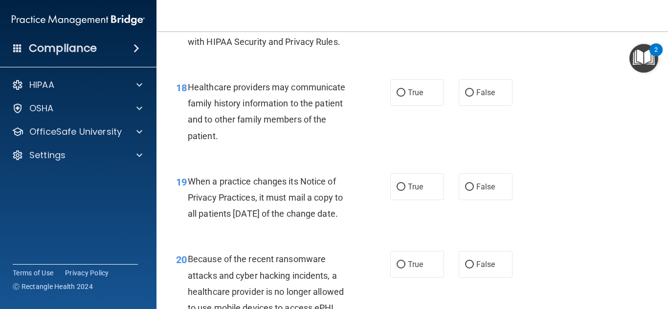
scroll to position [1601, 0]
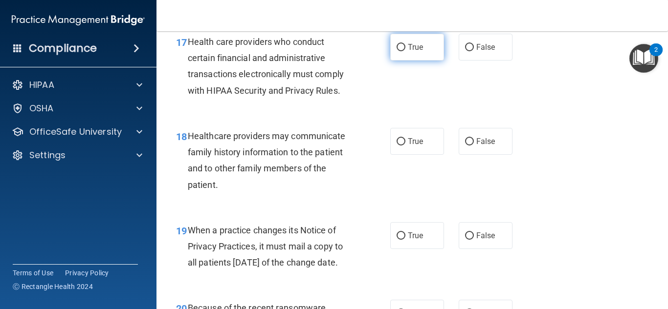
click at [421, 57] on label "True" at bounding box center [417, 47] width 54 height 27
click at [405, 51] on input "True" at bounding box center [400, 47] width 9 height 7
radio input "true"
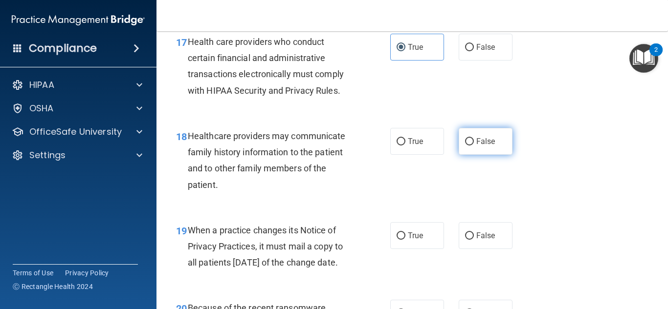
drag, startPoint x: 463, startPoint y: 165, endPoint x: 472, endPoint y: 167, distance: 8.7
click at [473, 155] on label "False" at bounding box center [486, 141] width 54 height 27
click at [473, 146] on input "False" at bounding box center [469, 141] width 9 height 7
radio input "true"
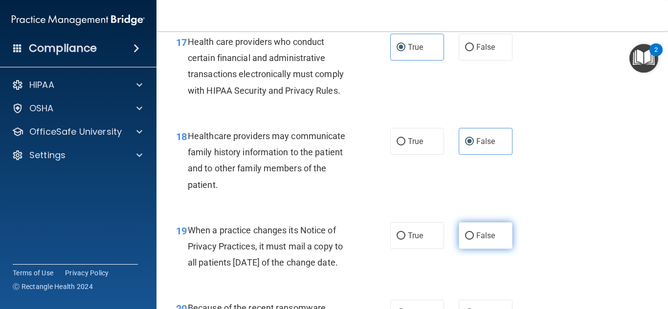
click at [484, 240] on span "False" at bounding box center [485, 235] width 19 height 9
click at [474, 240] on input "False" at bounding box center [469, 236] width 9 height 7
radio input "true"
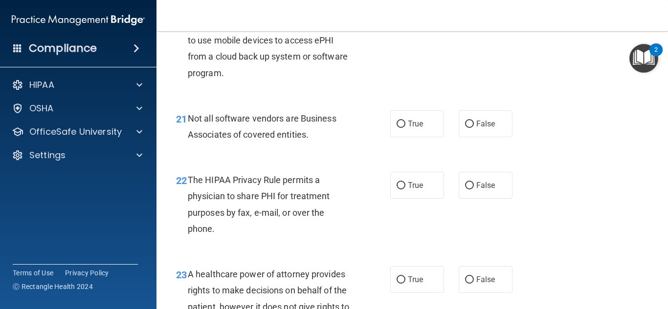
scroll to position [1894, 0]
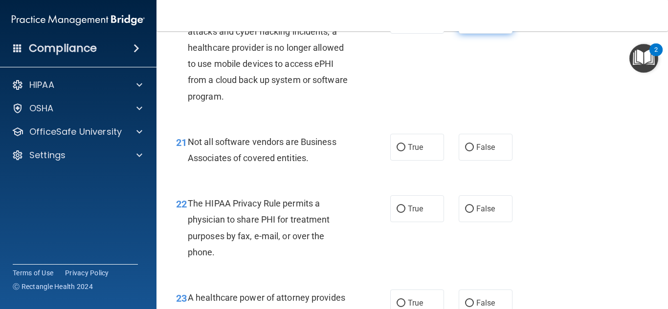
click at [476, 25] on span "False" at bounding box center [485, 20] width 19 height 9
click at [472, 24] on input "False" at bounding box center [469, 20] width 9 height 7
radio input "true"
click at [403, 161] on label "True" at bounding box center [417, 147] width 54 height 27
click at [403, 152] on input "True" at bounding box center [400, 147] width 9 height 7
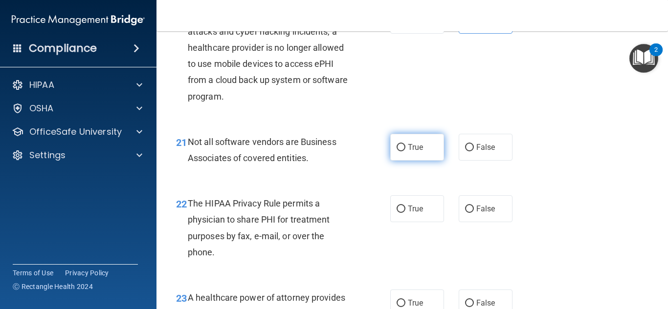
radio input "true"
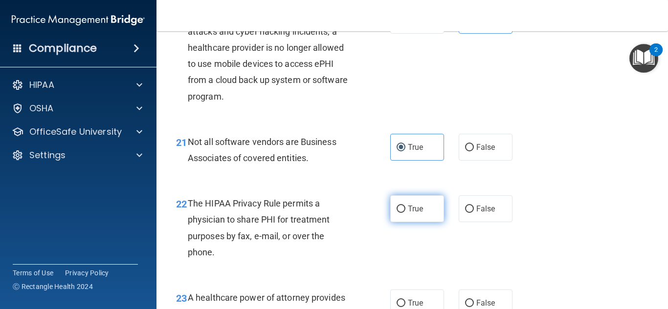
click at [418, 214] on span "True" at bounding box center [415, 208] width 15 height 9
click at [405, 213] on input "True" at bounding box center [400, 209] width 9 height 7
radio input "true"
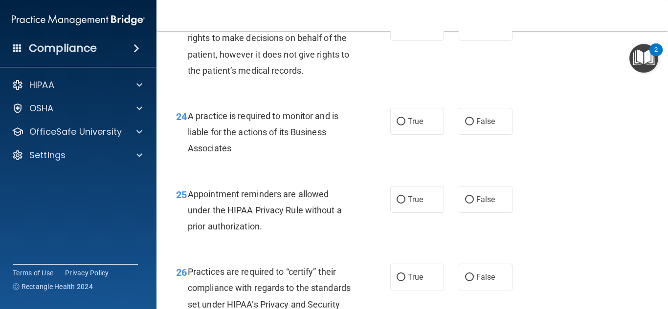
scroll to position [2187, 0]
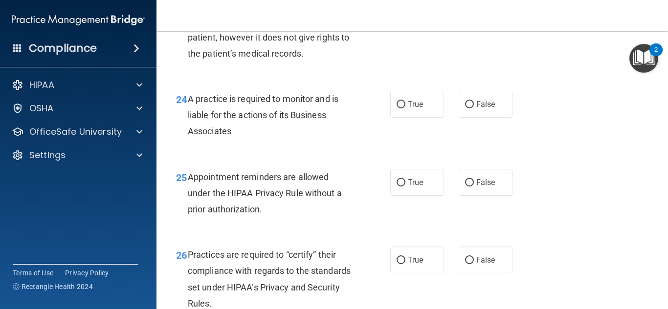
click at [489, 15] on span "False" at bounding box center [485, 9] width 19 height 9
click at [474, 14] on input "False" at bounding box center [469, 10] width 9 height 7
radio input "true"
drag, startPoint x: 415, startPoint y: 133, endPoint x: 409, endPoint y: 139, distance: 8.3
click at [414, 109] on span "True" at bounding box center [415, 104] width 15 height 9
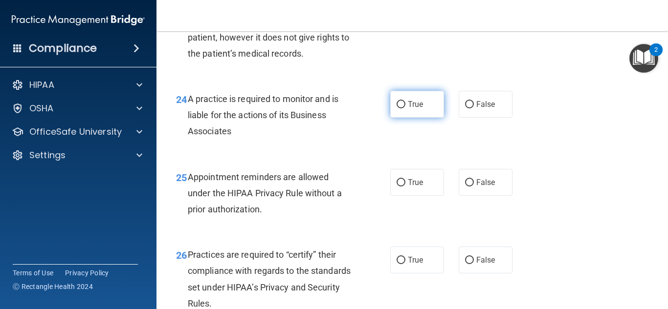
click at [405, 109] on input "True" at bounding box center [400, 104] width 9 height 7
radio input "true"
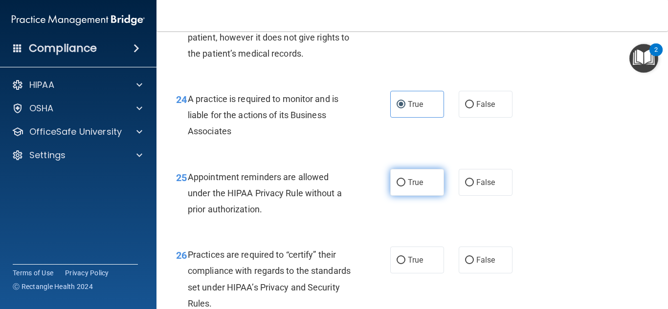
click at [416, 196] on label "True" at bounding box center [417, 182] width 54 height 27
click at [405, 187] on input "True" at bounding box center [400, 182] width 9 height 7
radio input "true"
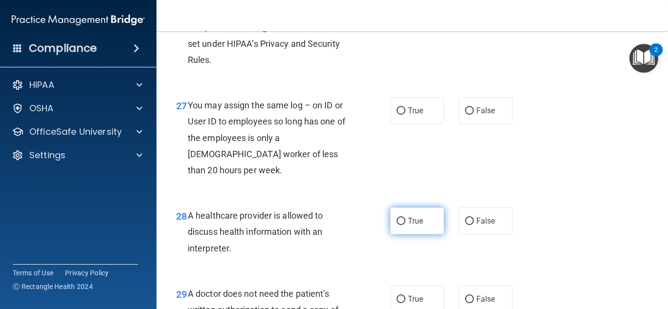
scroll to position [2432, 0]
click at [482, 29] on label "False" at bounding box center [486, 15] width 54 height 27
click at [474, 20] on input "False" at bounding box center [469, 16] width 9 height 7
radio input "true"
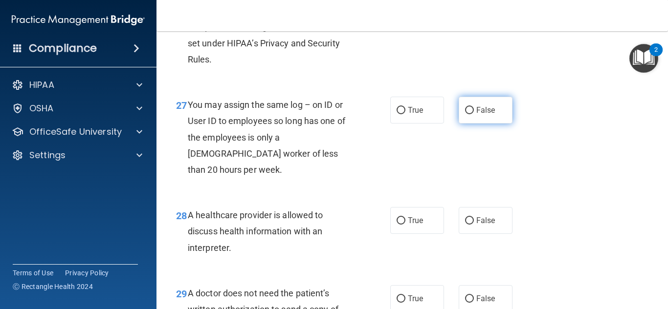
click at [477, 124] on label "False" at bounding box center [486, 110] width 54 height 27
click at [474, 114] on input "False" at bounding box center [469, 110] width 9 height 7
radio input "true"
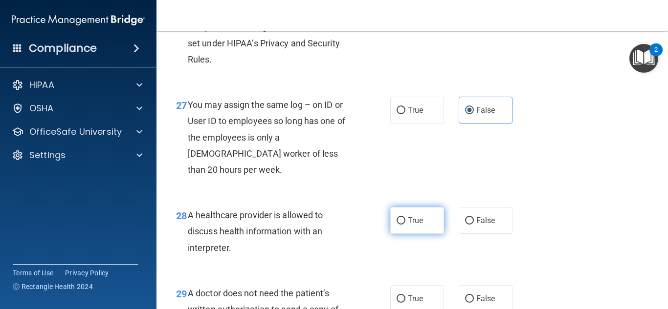
click at [400, 225] on input "True" at bounding box center [400, 221] width 9 height 7
radio input "true"
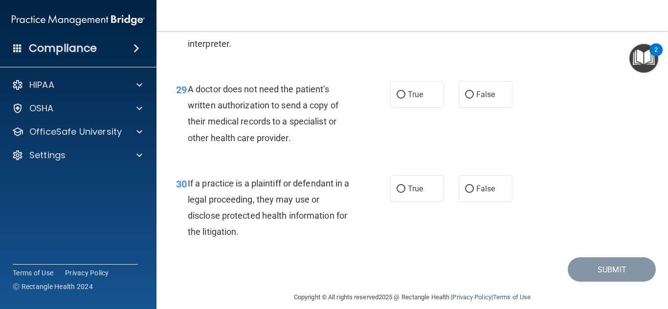
scroll to position [2664, 0]
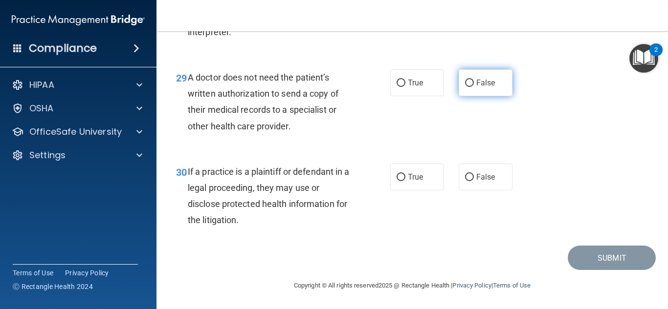
click at [476, 84] on span "False" at bounding box center [485, 82] width 19 height 9
click at [474, 84] on input "False" at bounding box center [469, 83] width 9 height 7
radio input "true"
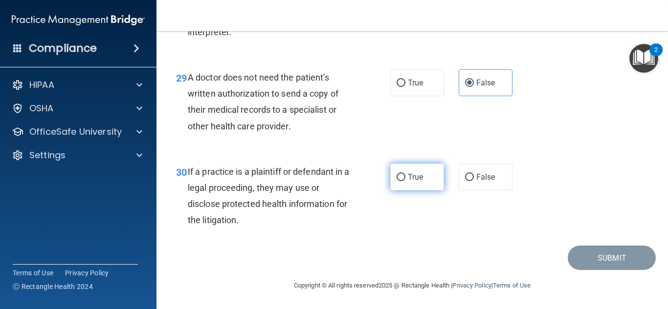
click at [409, 181] on span "True" at bounding box center [415, 177] width 15 height 9
click at [405, 181] on input "True" at bounding box center [400, 177] width 9 height 7
radio input "true"
click at [488, 229] on div "30 If a practice is a plaintiff or defendant in a legal proceeding, they may us…" at bounding box center [412, 199] width 487 height 94
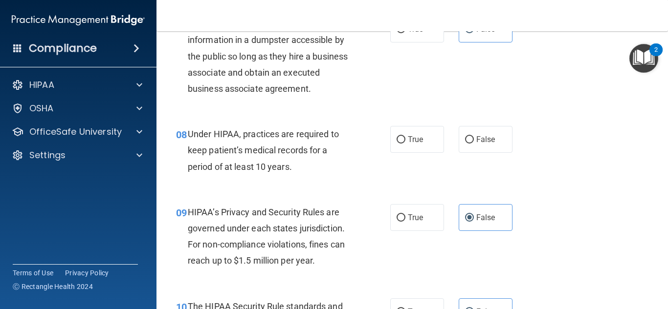
scroll to position [611, 0]
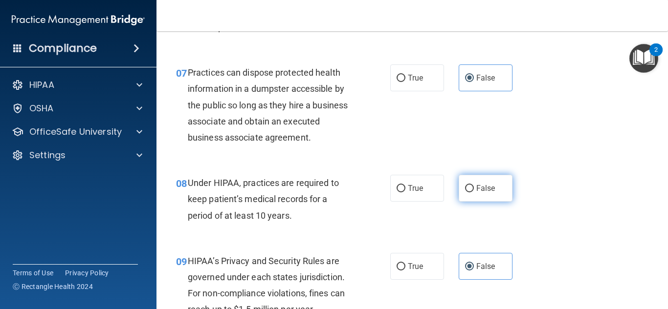
click at [467, 189] on input "False" at bounding box center [469, 188] width 9 height 7
radio input "true"
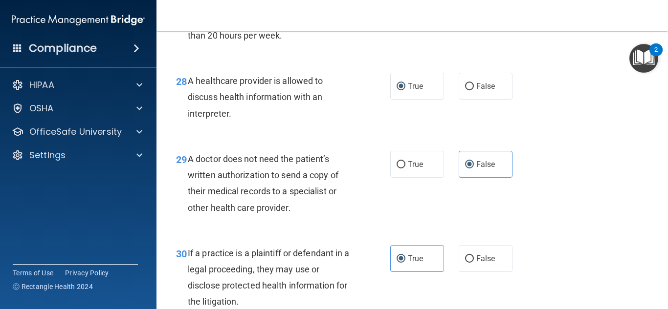
scroll to position [2664, 0]
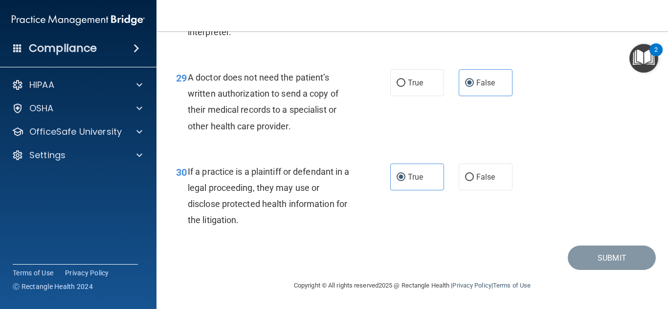
click at [488, 243] on div "30 If a practice is a plaintiff or defendant in a legal proceeding, they may us…" at bounding box center [412, 199] width 487 height 94
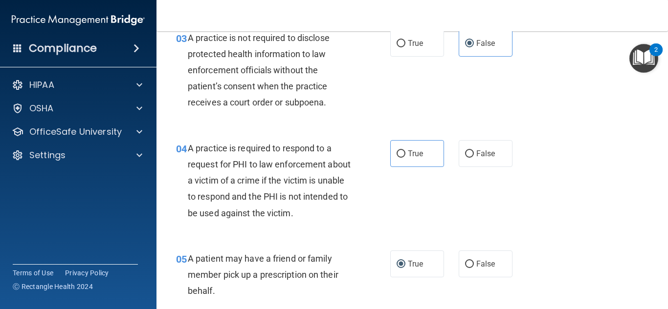
scroll to position [220, 0]
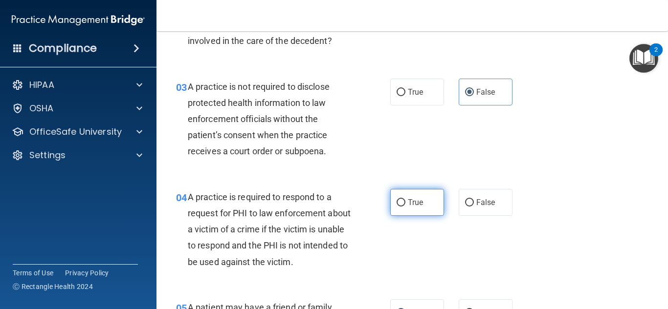
click at [413, 190] on label "True" at bounding box center [417, 202] width 54 height 27
click at [402, 201] on label "True" at bounding box center [417, 202] width 54 height 27
click at [402, 201] on input "True" at bounding box center [400, 202] width 9 height 7
radio input "true"
drag, startPoint x: 564, startPoint y: 185, endPoint x: 568, endPoint y: 181, distance: 5.5
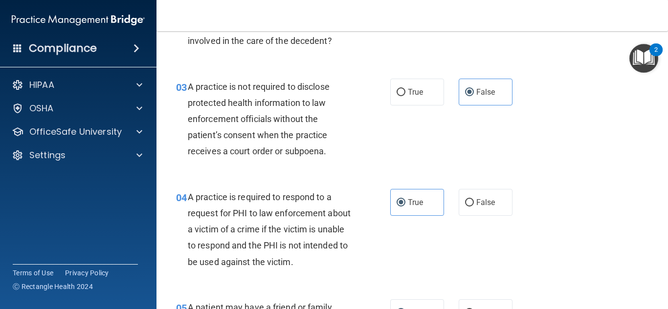
click at [566, 184] on div "04 A practice is required to respond to a request for PHI to law enforcement ab…" at bounding box center [412, 232] width 487 height 110
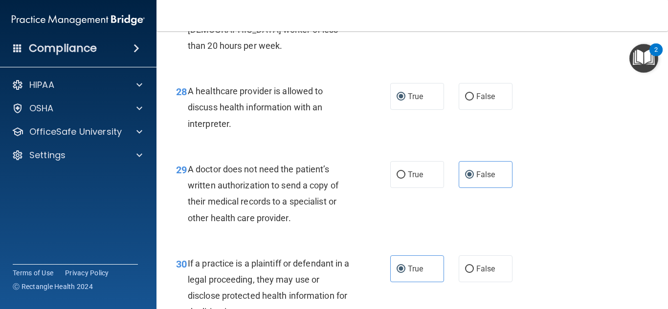
scroll to position [2664, 0]
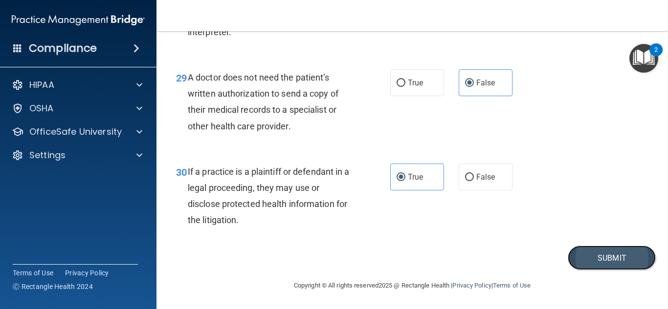
click at [618, 260] on button "Submit" at bounding box center [612, 258] width 88 height 25
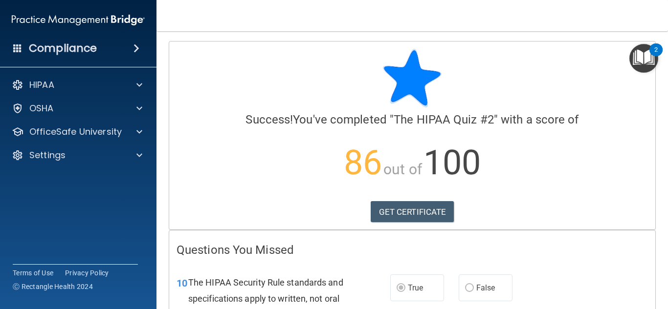
drag, startPoint x: 609, startPoint y: 235, endPoint x: 615, endPoint y: 232, distance: 6.4
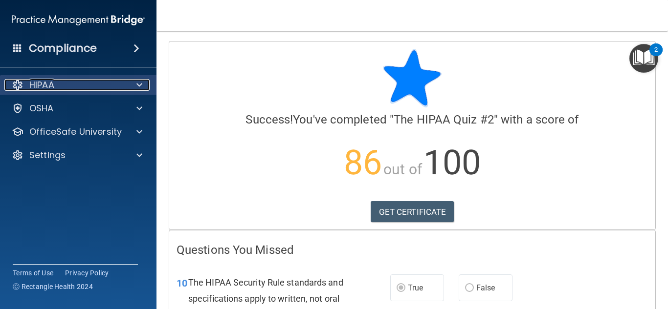
click at [132, 86] on div at bounding box center [138, 85] width 24 height 12
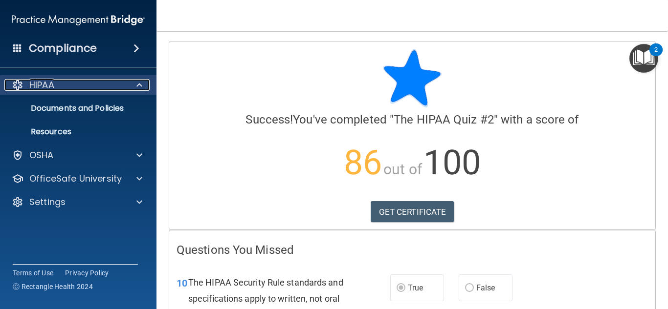
click at [116, 84] on div "HIPAA" at bounding box center [64, 85] width 121 height 12
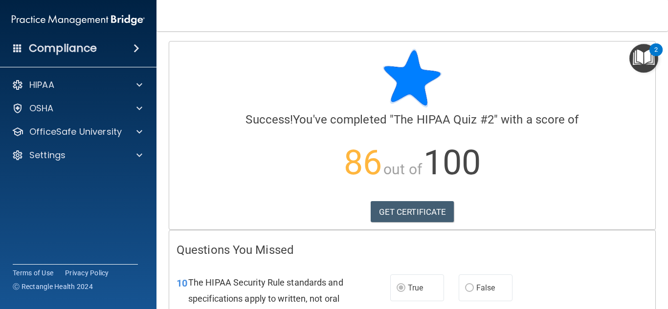
click at [97, 49] on div "Compliance" at bounding box center [78, 49] width 156 height 22
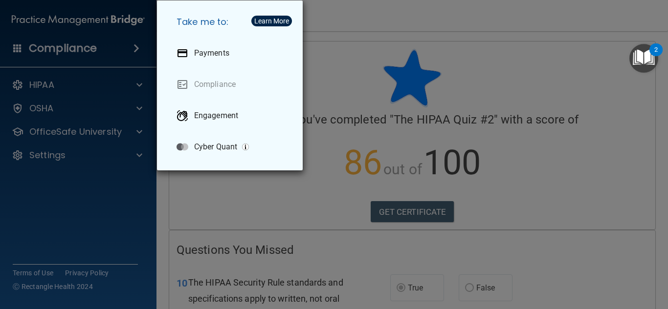
click at [369, 30] on div "Take me to: Payments Compliance Engagement Cyber Quant" at bounding box center [334, 154] width 668 height 309
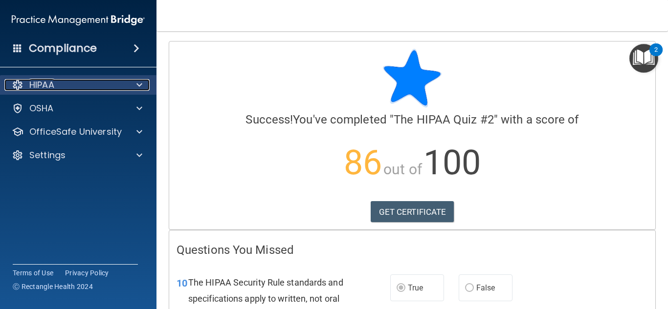
click at [101, 83] on div "HIPAA" at bounding box center [64, 85] width 121 height 12
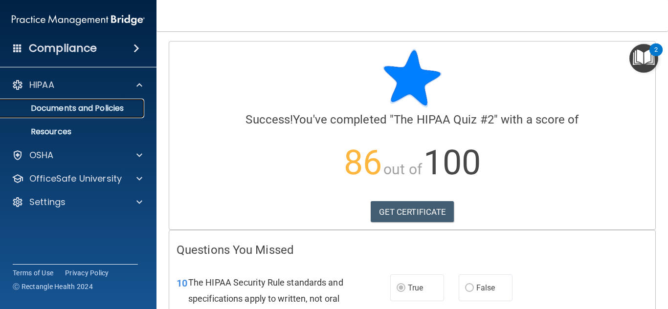
click at [116, 108] on p "Documents and Policies" at bounding box center [72, 109] width 133 height 10
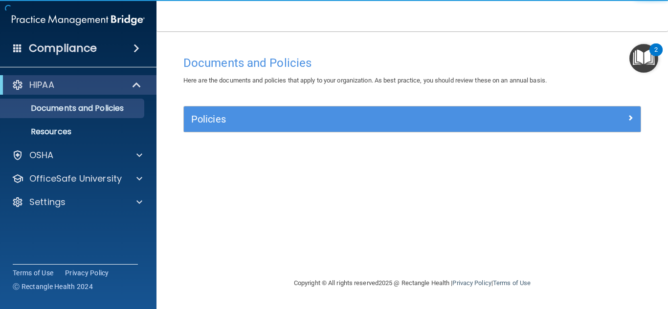
click at [354, 113] on div "Policies" at bounding box center [412, 119] width 457 height 25
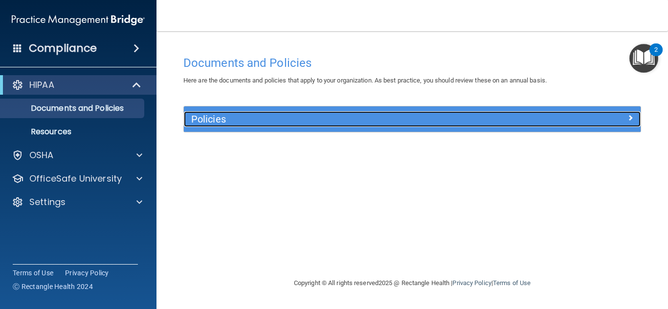
click at [356, 115] on h5 "Policies" at bounding box center [355, 119] width 328 height 11
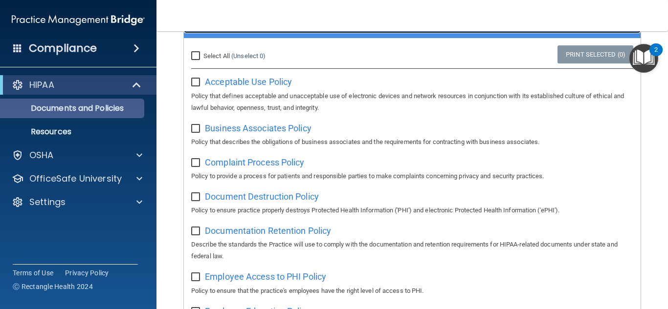
scroll to position [98, 0]
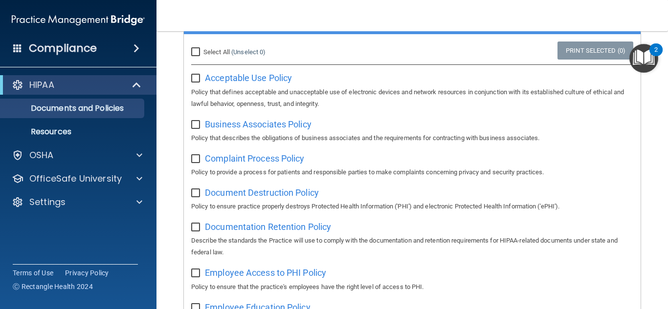
click at [16, 50] on span at bounding box center [17, 48] width 9 height 9
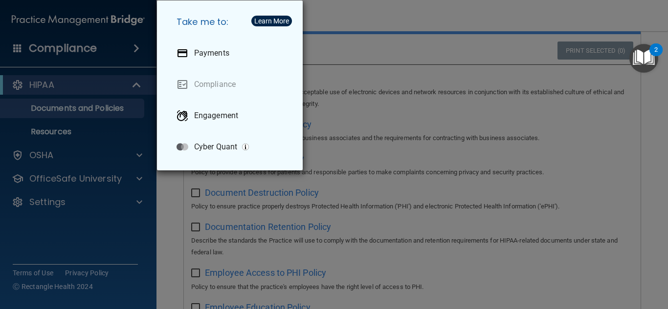
click at [383, 21] on div "Take me to: Payments Compliance Engagement Cyber Quant" at bounding box center [334, 154] width 668 height 309
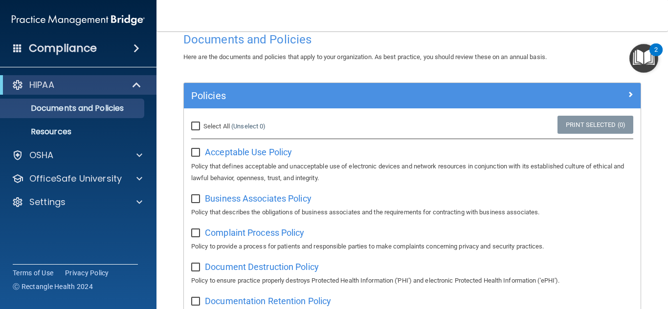
scroll to position [0, 0]
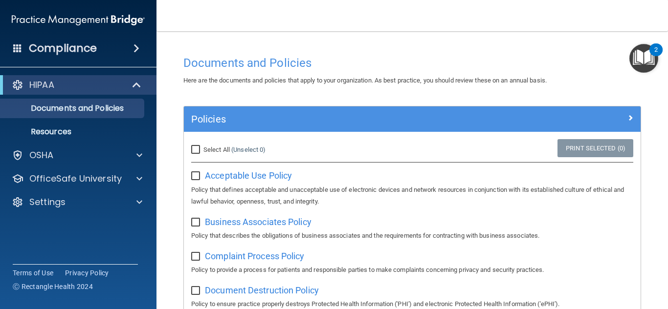
click at [29, 44] on div "Compliance" at bounding box center [78, 49] width 156 height 22
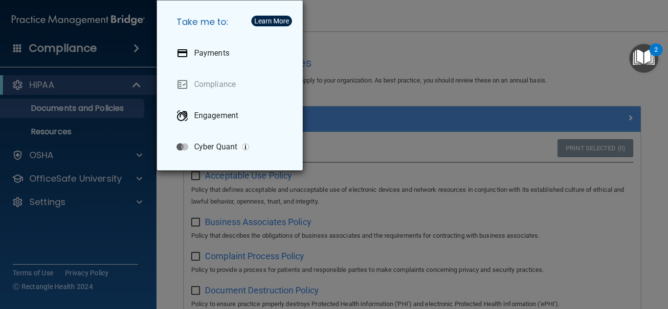
drag, startPoint x: 427, startPoint y: 67, endPoint x: 354, endPoint y: 74, distance: 73.2
click at [421, 69] on div "Take me to: Payments Compliance Engagement Cyber Quant" at bounding box center [334, 154] width 668 height 309
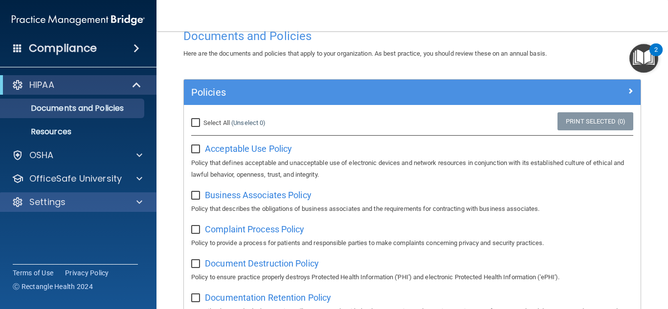
scroll to position [49, 0]
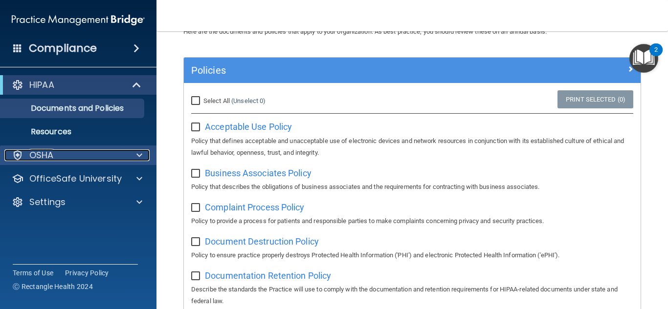
click at [64, 160] on div "OSHA" at bounding box center [64, 156] width 121 height 12
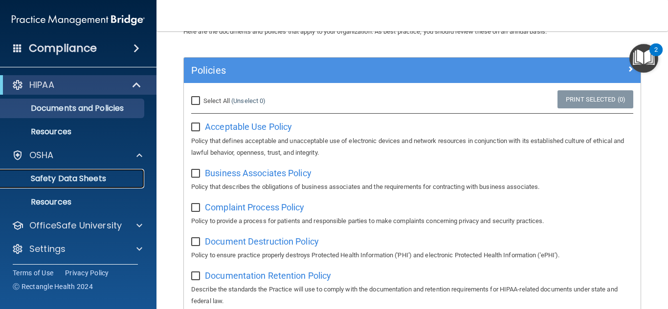
click at [75, 174] on p "Safety Data Sheets" at bounding box center [72, 179] width 133 height 10
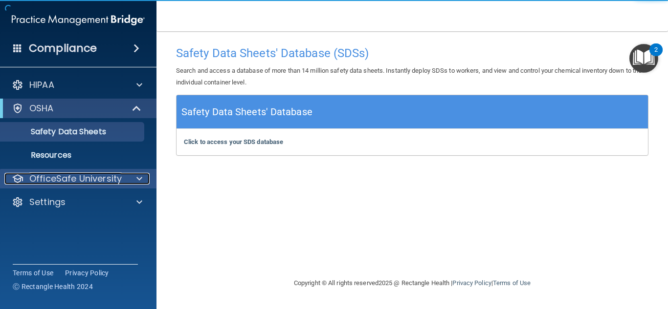
click at [75, 180] on p "OfficeSafe University" at bounding box center [75, 179] width 92 height 12
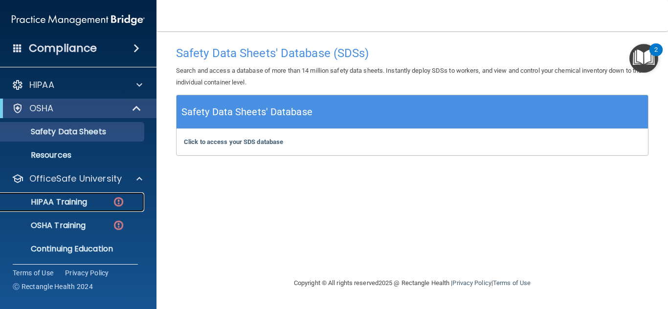
click at [75, 203] on p "HIPAA Training" at bounding box center [46, 202] width 81 height 10
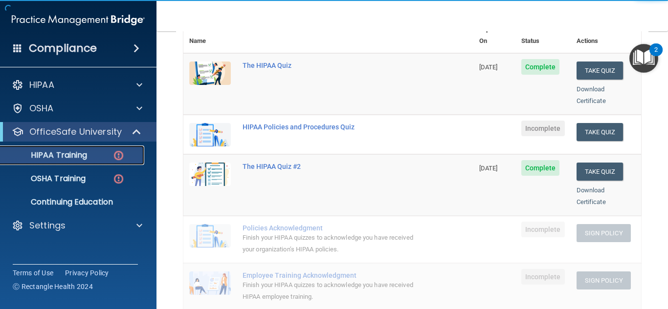
scroll to position [147, 0]
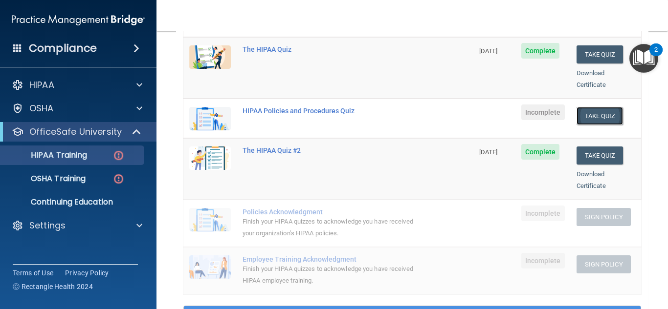
click at [589, 107] on button "Take Quiz" at bounding box center [599, 116] width 47 height 18
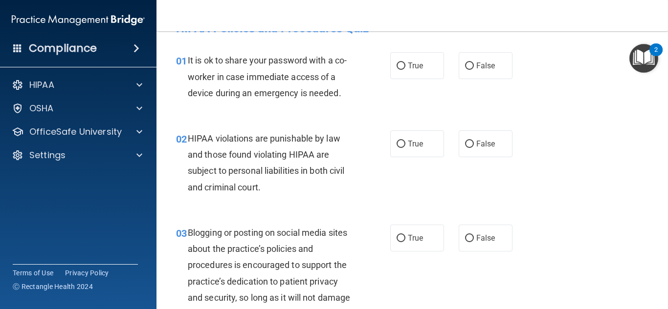
scroll to position [49, 0]
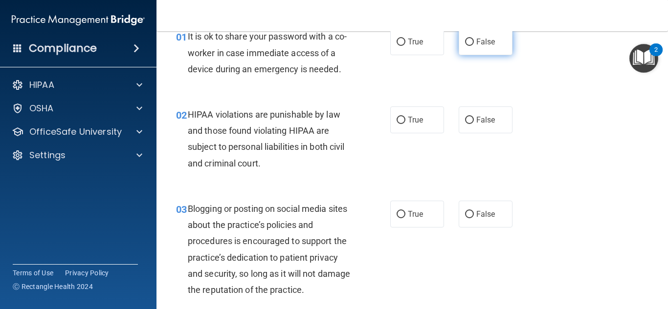
click at [459, 44] on label "False" at bounding box center [486, 41] width 54 height 27
click at [465, 44] on input "False" at bounding box center [469, 42] width 9 height 7
radio input "true"
click at [401, 113] on label "True" at bounding box center [417, 120] width 54 height 27
click at [401, 117] on input "True" at bounding box center [400, 120] width 9 height 7
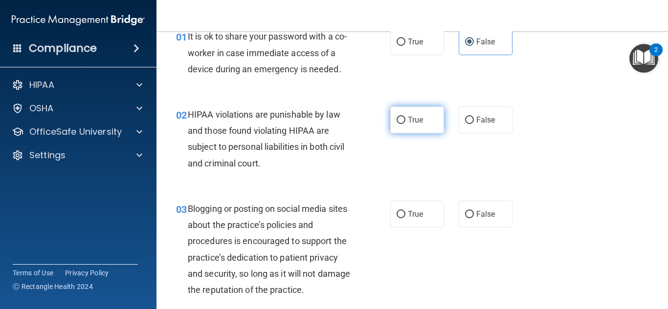
radio input "true"
click at [469, 213] on label "False" at bounding box center [486, 214] width 54 height 27
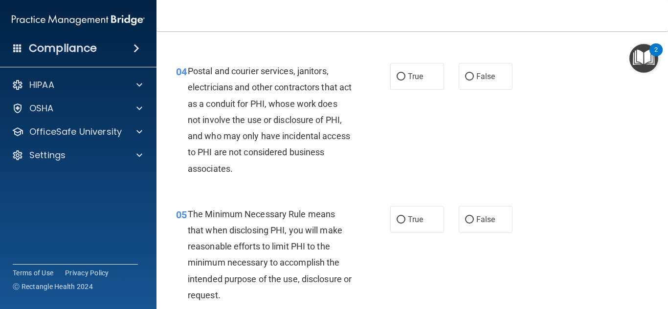
scroll to position [342, 0]
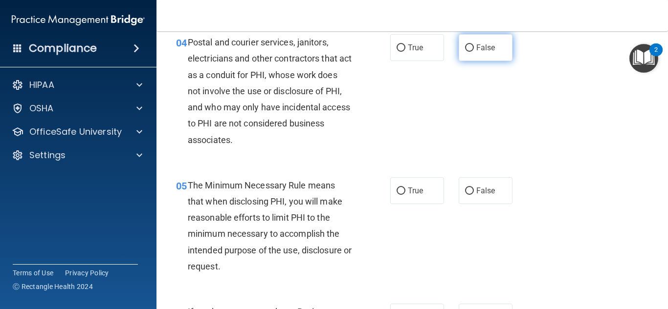
click at [465, 44] on input "False" at bounding box center [469, 47] width 9 height 7
radio input "true"
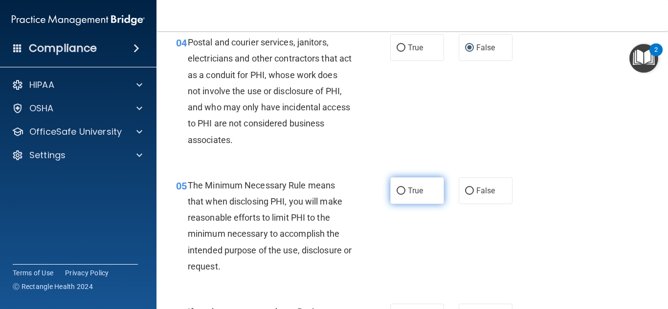
click at [396, 188] on input "True" at bounding box center [400, 191] width 9 height 7
radio input "true"
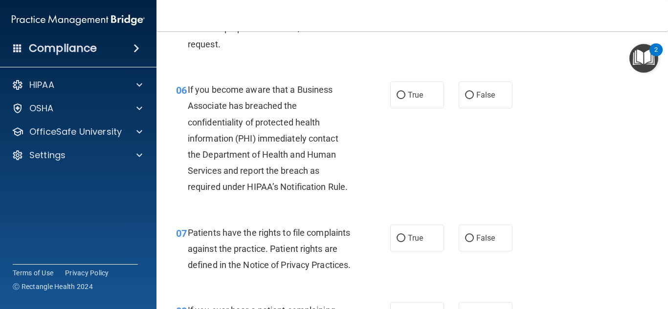
scroll to position [587, 0]
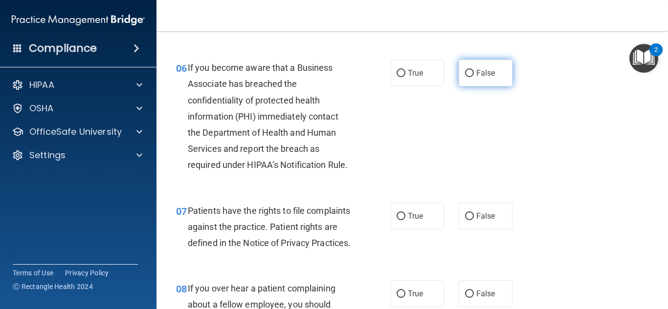
click at [476, 72] on span "False" at bounding box center [485, 72] width 19 height 9
click at [474, 72] on input "False" at bounding box center [469, 73] width 9 height 7
radio input "true"
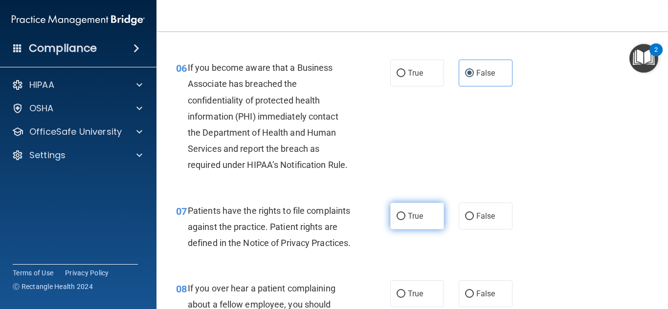
click at [408, 220] on span "True" at bounding box center [415, 216] width 15 height 9
click at [405, 220] on input "True" at bounding box center [400, 216] width 9 height 7
radio input "true"
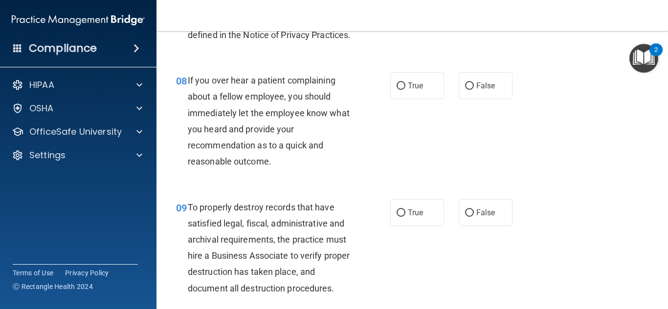
scroll to position [831, 0]
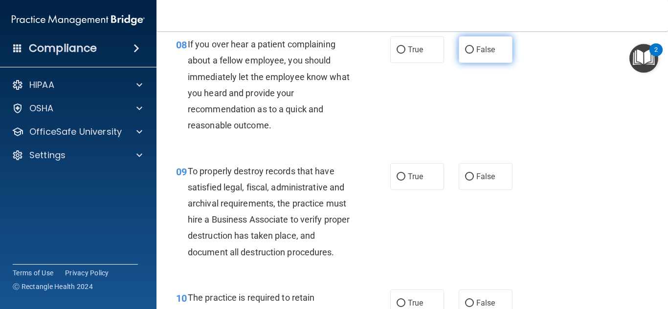
click at [473, 63] on label "False" at bounding box center [486, 49] width 54 height 27
click at [473, 54] on input "False" at bounding box center [469, 49] width 9 height 7
radio input "true"
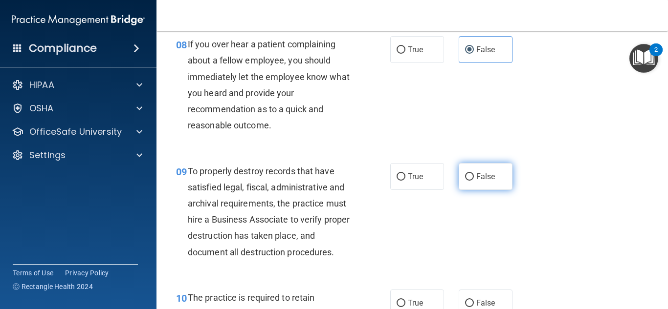
click at [470, 190] on label "False" at bounding box center [486, 176] width 54 height 27
click at [470, 181] on input "False" at bounding box center [469, 177] width 9 height 7
radio input "true"
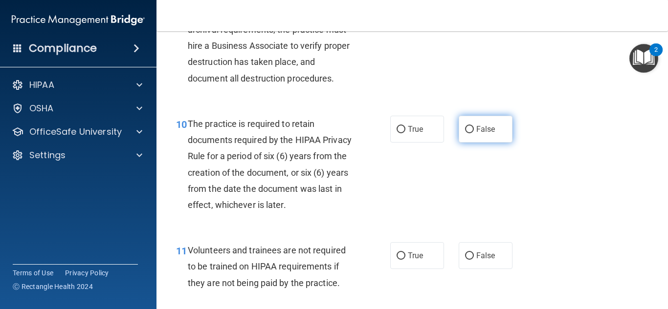
scroll to position [1020, 0]
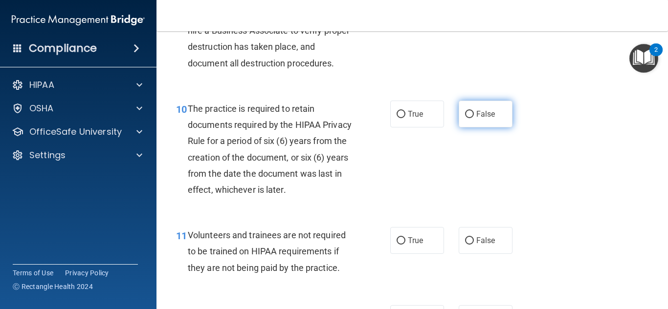
click at [476, 119] on span "False" at bounding box center [485, 113] width 19 height 9
click at [472, 118] on input "False" at bounding box center [469, 114] width 9 height 7
radio input "true"
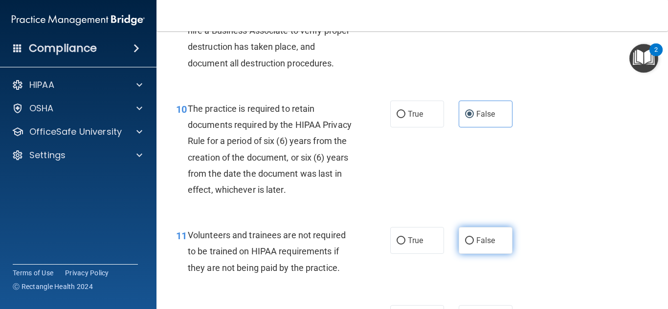
click at [492, 254] on label "False" at bounding box center [486, 240] width 54 height 27
click at [474, 245] on input "False" at bounding box center [469, 241] width 9 height 7
radio input "true"
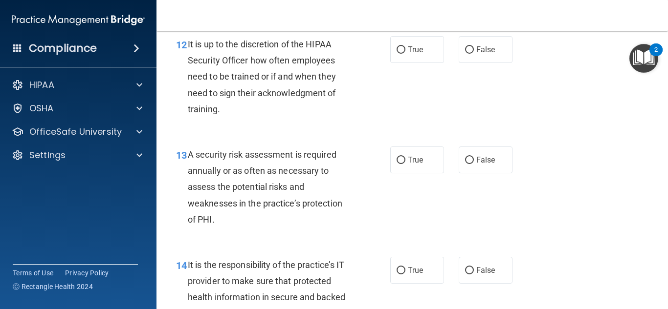
scroll to position [1313, 0]
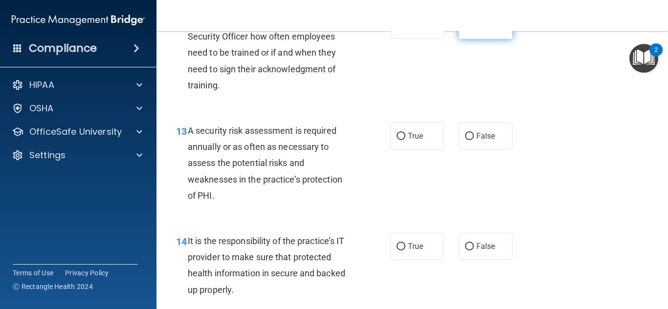
click at [470, 39] on label "False" at bounding box center [486, 25] width 54 height 27
click at [470, 30] on input "False" at bounding box center [469, 25] width 9 height 7
radio input "true"
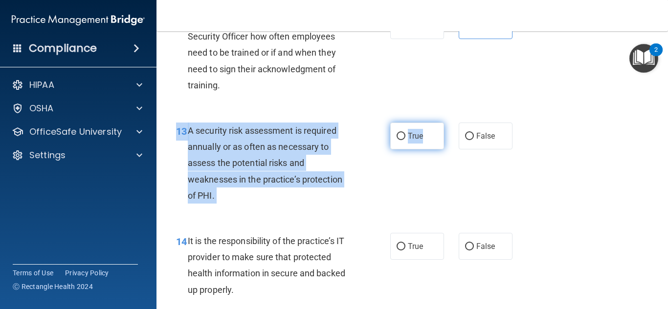
drag, startPoint x: 435, startPoint y: 167, endPoint x: 430, endPoint y: 162, distance: 7.3
click at [430, 162] on div "13 A security risk assessment is required annually or as often as necessary to …" at bounding box center [412, 165] width 487 height 110
click at [430, 150] on label "True" at bounding box center [417, 136] width 54 height 27
click at [405, 140] on input "True" at bounding box center [400, 136] width 9 height 7
radio input "true"
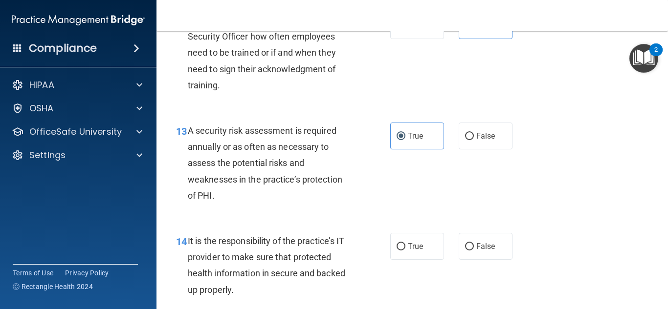
click at [427, 189] on div "13 A security risk assessment is required annually or as often as necessary to …" at bounding box center [412, 165] width 487 height 110
click at [475, 260] on label "False" at bounding box center [486, 246] width 54 height 27
click at [474, 251] on input "False" at bounding box center [469, 246] width 9 height 7
radio input "true"
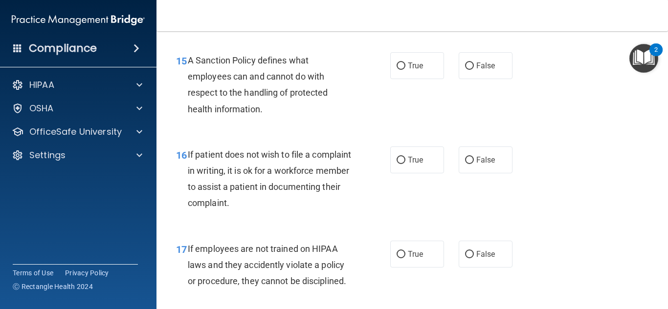
scroll to position [1607, 0]
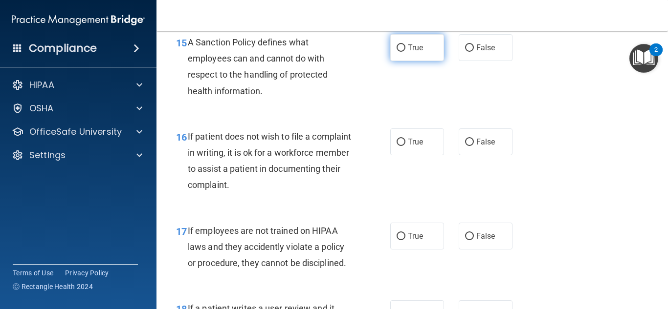
click at [407, 58] on label "True" at bounding box center [417, 47] width 54 height 27
click at [405, 52] on input "True" at bounding box center [400, 47] width 9 height 7
radio input "true"
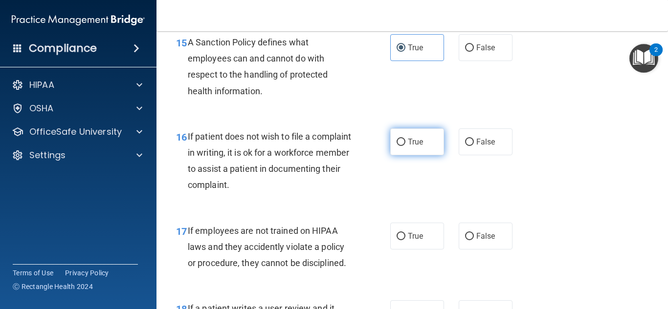
click at [416, 155] on label "True" at bounding box center [417, 142] width 54 height 27
click at [405, 146] on input "True" at bounding box center [400, 142] width 9 height 7
radio input "true"
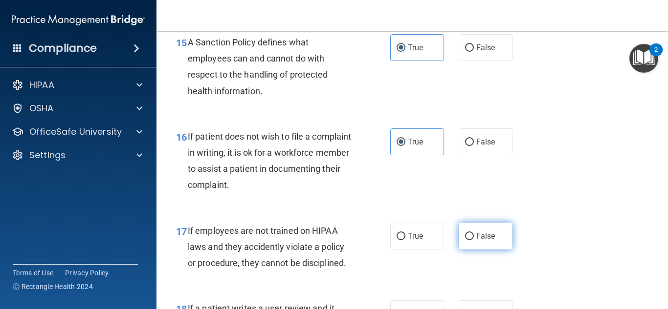
click at [490, 250] on label "False" at bounding box center [486, 236] width 54 height 27
click at [474, 240] on input "False" at bounding box center [469, 236] width 9 height 7
radio input "true"
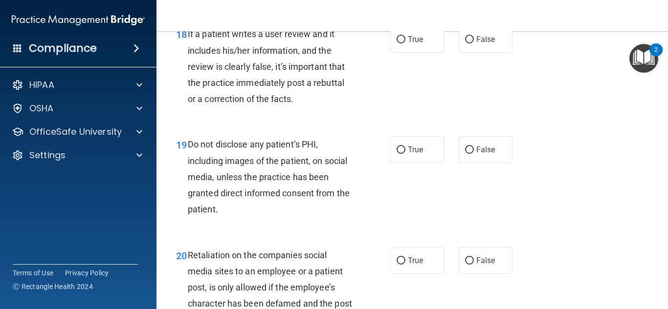
scroll to position [1887, 0]
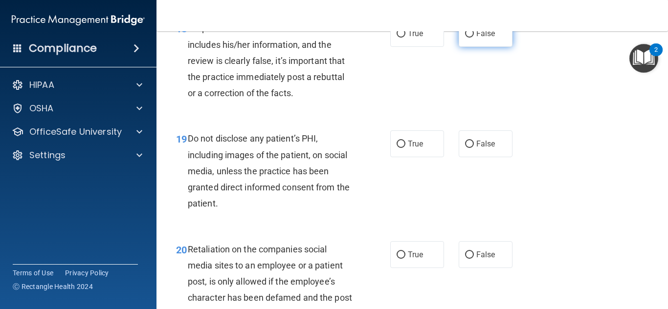
click at [484, 38] on span "False" at bounding box center [485, 33] width 19 height 9
click at [474, 38] on input "False" at bounding box center [469, 33] width 9 height 7
radio input "true"
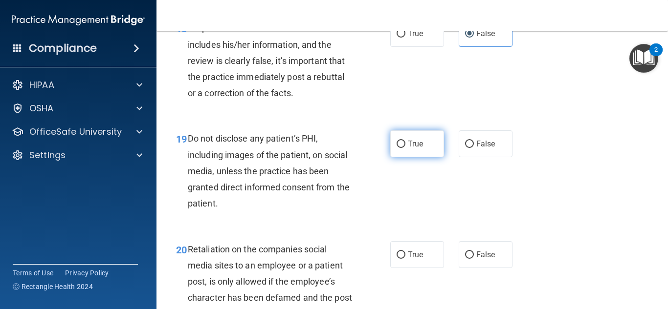
click at [416, 148] on label "True" at bounding box center [417, 144] width 54 height 27
click at [405, 148] on input "True" at bounding box center [400, 144] width 9 height 7
radio input "true"
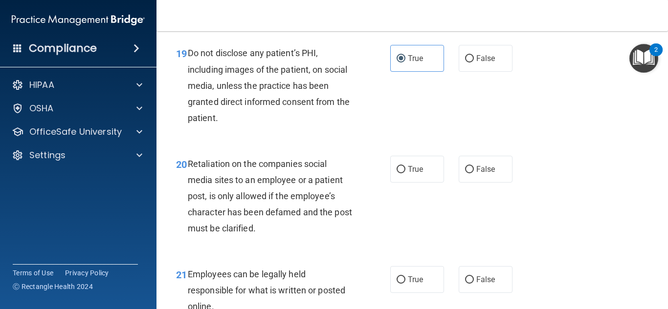
scroll to position [1985, 0]
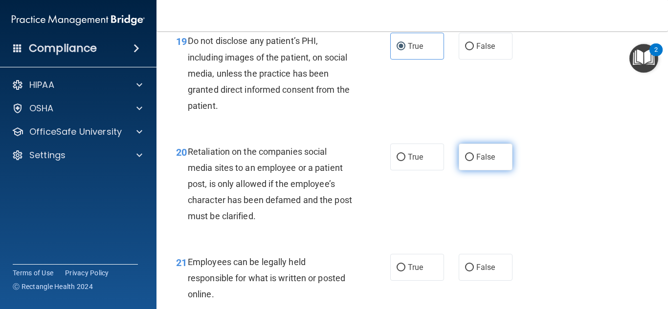
click at [480, 162] on span "False" at bounding box center [485, 157] width 19 height 9
click at [474, 161] on input "False" at bounding box center [469, 157] width 9 height 7
radio input "true"
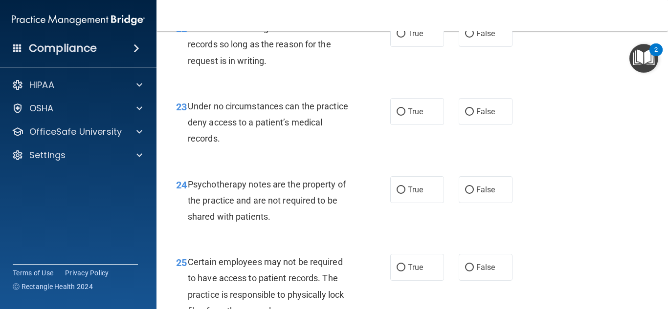
scroll to position [2303, 0]
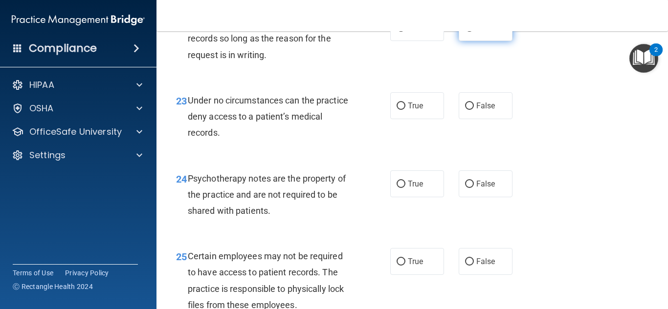
click at [480, 32] on span "False" at bounding box center [485, 27] width 19 height 9
click at [474, 32] on input "False" at bounding box center [469, 27] width 9 height 7
radio input "true"
click at [469, 110] on input "False" at bounding box center [469, 106] width 9 height 7
radio input "true"
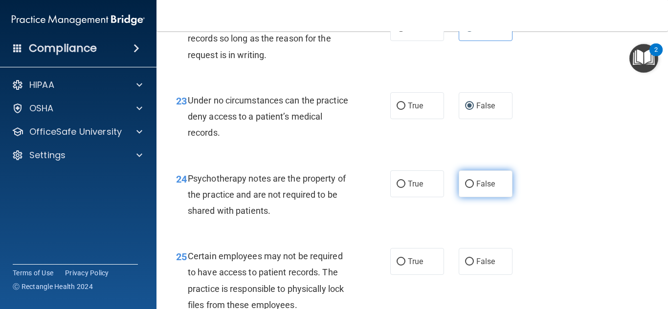
click at [468, 197] on label "False" at bounding box center [486, 184] width 54 height 27
click at [468, 188] on input "False" at bounding box center [469, 184] width 9 height 7
radio input "true"
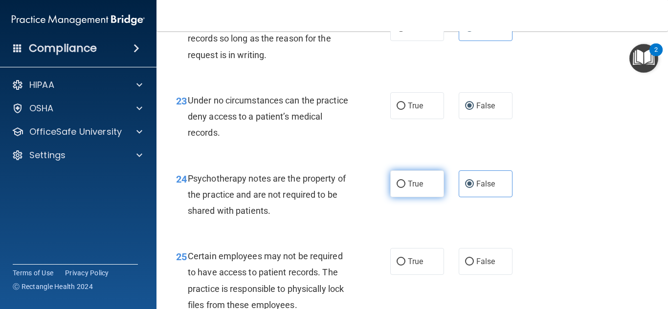
drag, startPoint x: 411, startPoint y: 194, endPoint x: 419, endPoint y: 197, distance: 9.3
click at [411, 194] on label "True" at bounding box center [417, 184] width 54 height 27
click at [405, 188] on input "True" at bounding box center [400, 184] width 9 height 7
radio input "true"
radio input "false"
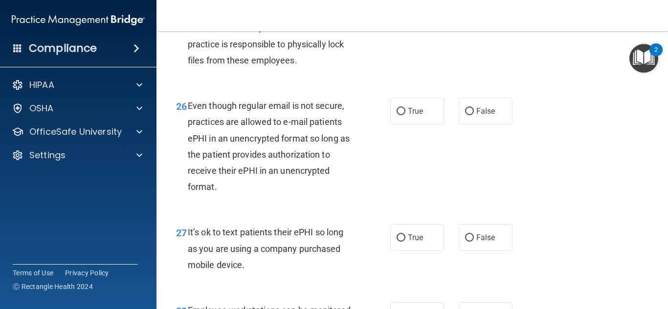
scroll to position [2535, 0]
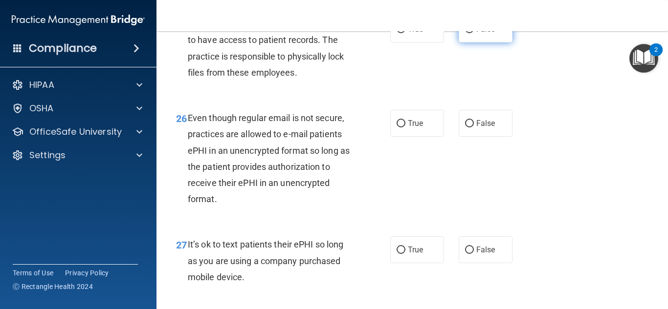
click at [476, 34] on span "False" at bounding box center [485, 28] width 19 height 9
click at [474, 33] on input "False" at bounding box center [469, 29] width 9 height 7
radio input "true"
click at [413, 137] on label "True" at bounding box center [417, 123] width 54 height 27
click at [405, 128] on input "True" at bounding box center [400, 123] width 9 height 7
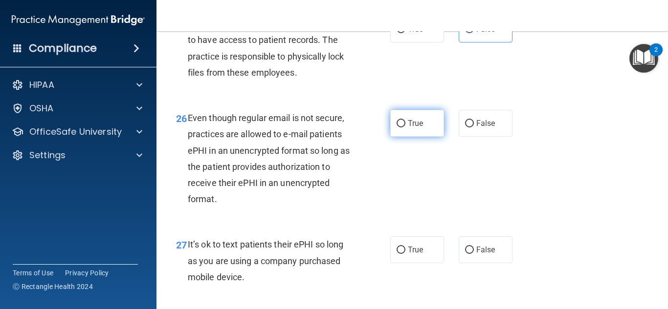
radio input "true"
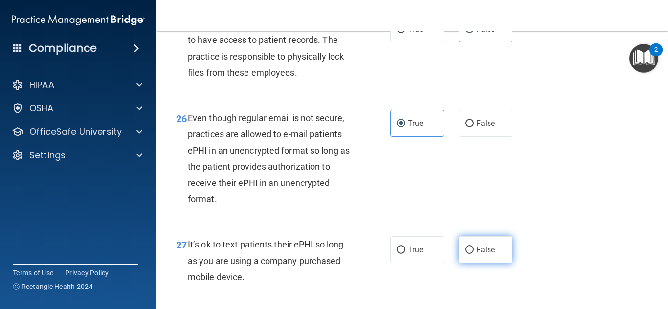
click at [481, 256] on label "False" at bounding box center [486, 250] width 54 height 27
click at [474, 254] on input "False" at bounding box center [469, 250] width 9 height 7
radio input "true"
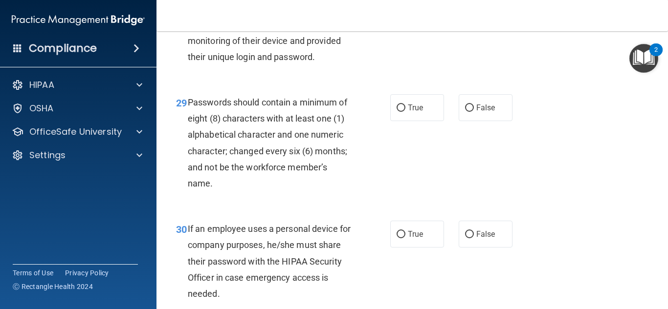
scroll to position [2829, 0]
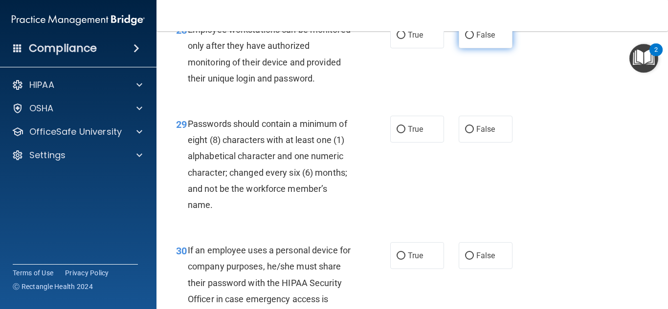
click at [480, 40] on span "False" at bounding box center [485, 34] width 19 height 9
click at [474, 39] on input "False" at bounding box center [469, 35] width 9 height 7
radio input "true"
click at [414, 134] on span "True" at bounding box center [415, 129] width 15 height 9
click at [403, 143] on label "True" at bounding box center [417, 129] width 54 height 27
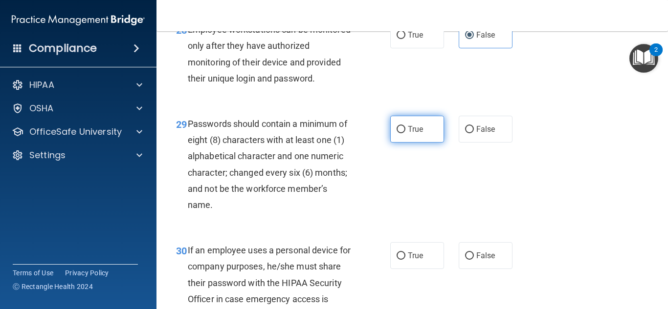
click at [403, 133] on input "True" at bounding box center [400, 129] width 9 height 7
radio input "true"
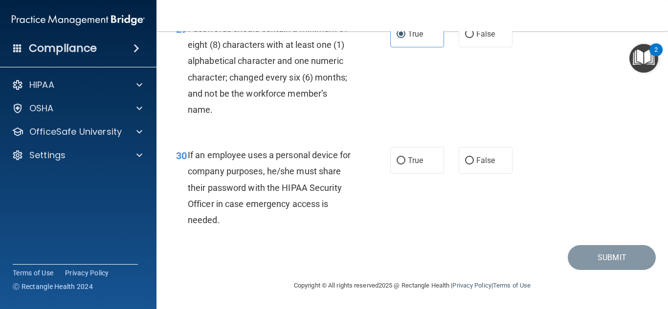
scroll to position [2956, 0]
click at [490, 158] on label "False" at bounding box center [486, 160] width 54 height 27
click at [474, 158] on input "False" at bounding box center [469, 160] width 9 height 7
radio input "true"
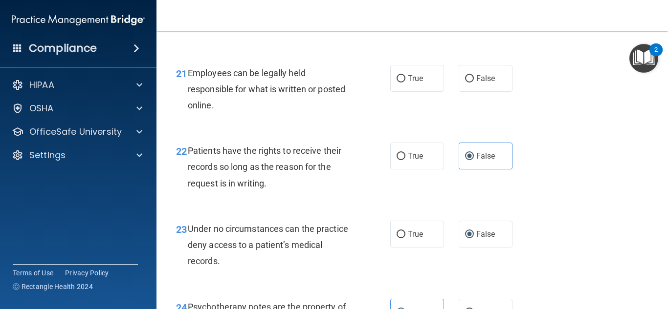
scroll to position [2125, 0]
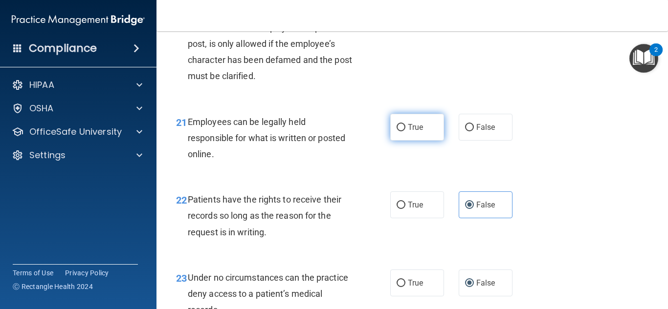
click at [411, 141] on label "True" at bounding box center [417, 127] width 54 height 27
click at [405, 131] on input "True" at bounding box center [400, 127] width 9 height 7
radio input "true"
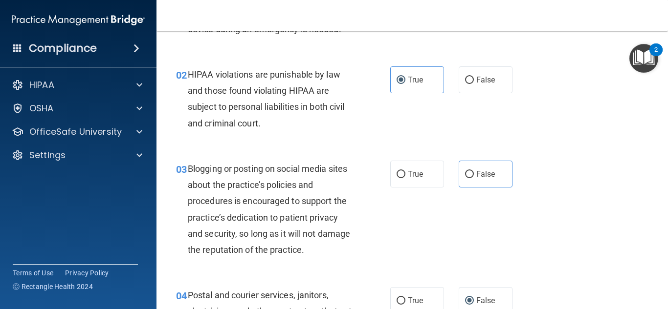
scroll to position [121, 0]
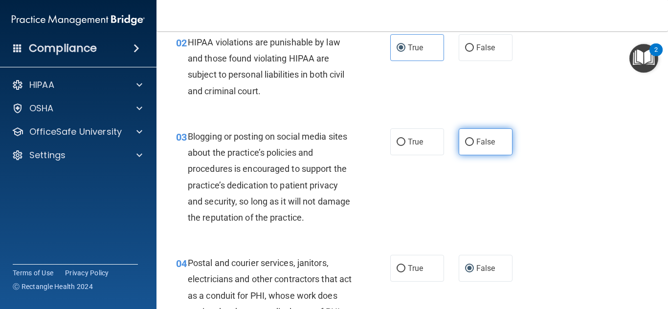
click at [487, 145] on span "False" at bounding box center [485, 141] width 19 height 9
click at [474, 145] on input "False" at bounding box center [469, 142] width 9 height 7
radio input "true"
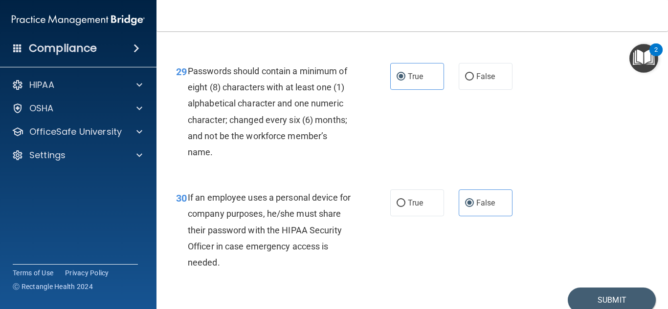
scroll to position [2956, 0]
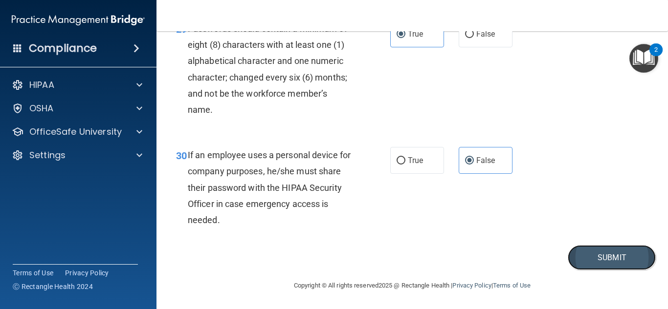
click at [602, 250] on button "Submit" at bounding box center [612, 257] width 88 height 25
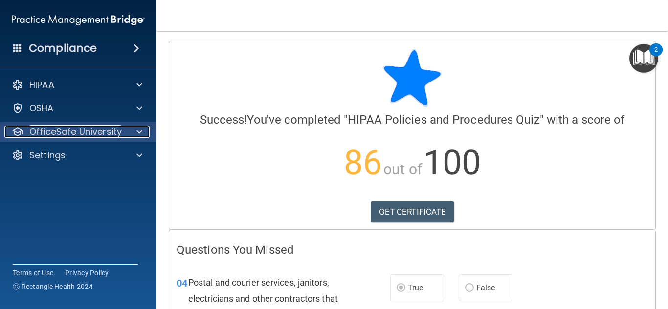
click at [114, 134] on p "OfficeSafe University" at bounding box center [75, 132] width 92 height 12
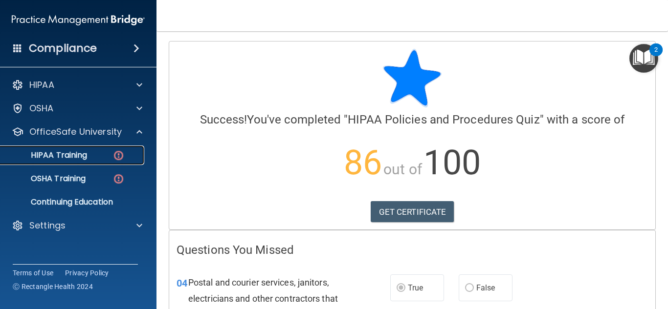
click at [87, 149] on link "HIPAA Training" at bounding box center [67, 156] width 154 height 20
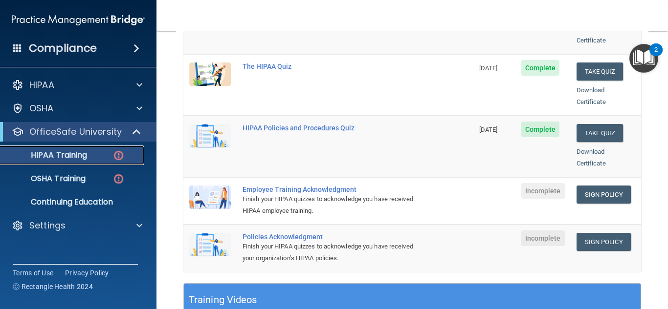
scroll to position [196, 0]
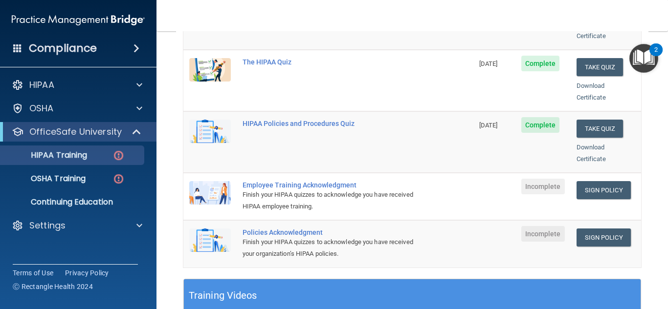
click at [539, 179] on span "Incomplete" at bounding box center [543, 187] width 44 height 16
click at [308, 181] on div "Employee Training Acknowledgment" at bounding box center [333, 185] width 182 height 8
click at [606, 181] on link "Sign Policy" at bounding box center [603, 190] width 54 height 18
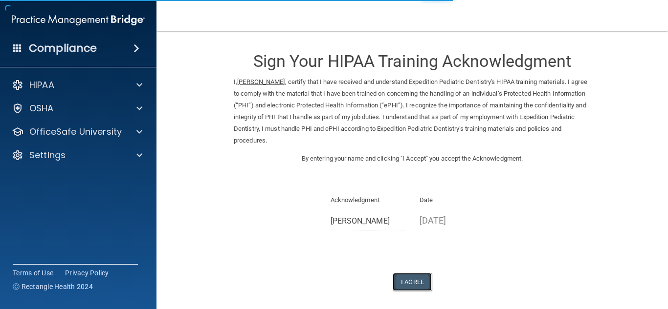
click at [401, 274] on button "I Agree" at bounding box center [412, 282] width 39 height 18
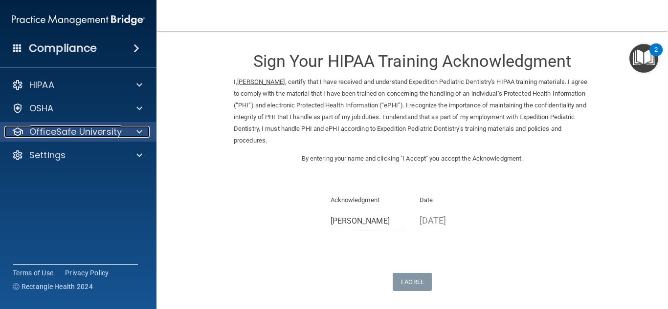
click at [73, 133] on p "OfficeSafe University" at bounding box center [75, 132] width 92 height 12
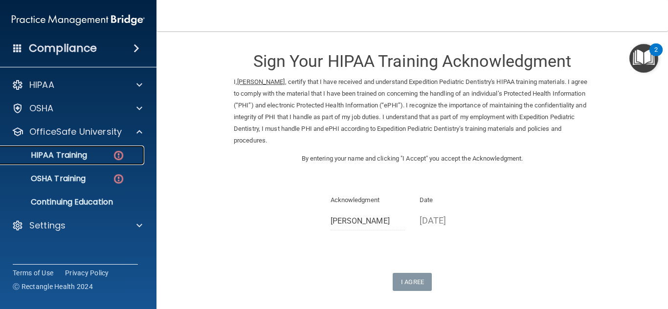
click at [96, 154] on div "HIPAA Training" at bounding box center [72, 156] width 133 height 10
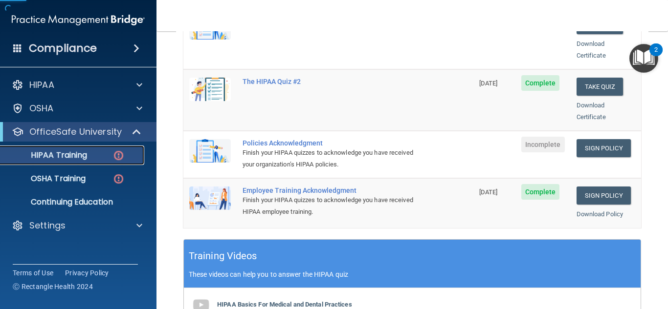
scroll to position [244, 0]
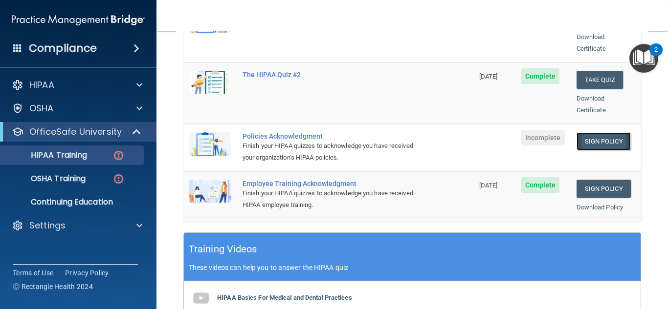
click at [595, 132] on link "Sign Policy" at bounding box center [603, 141] width 54 height 18
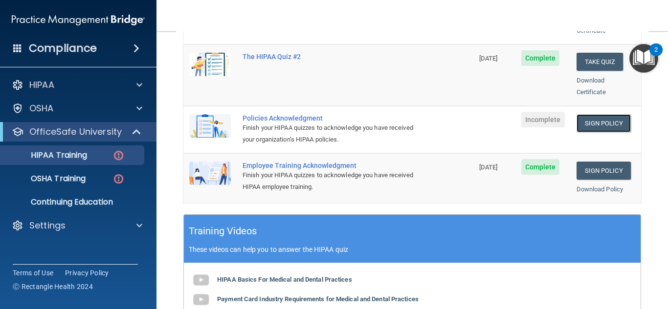
scroll to position [69, 0]
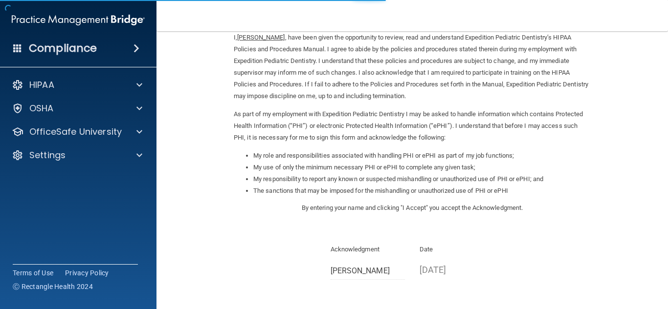
scroll to position [138, 0]
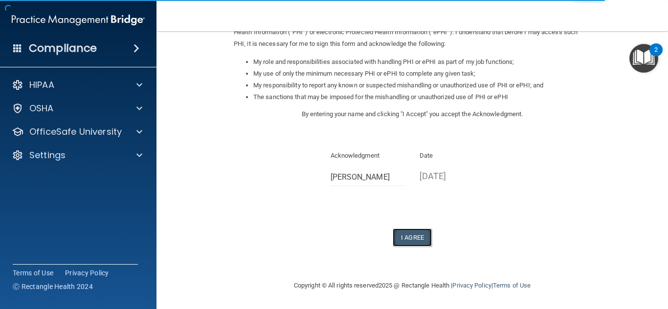
click at [413, 246] on button "I Agree" at bounding box center [412, 238] width 39 height 18
click at [418, 239] on button "I Agree" at bounding box center [412, 238] width 39 height 18
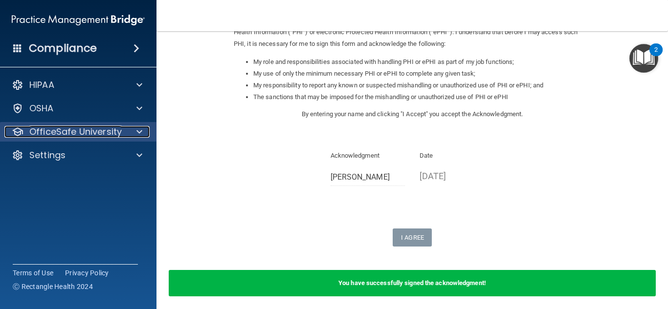
click at [86, 129] on p "OfficeSafe University" at bounding box center [75, 132] width 92 height 12
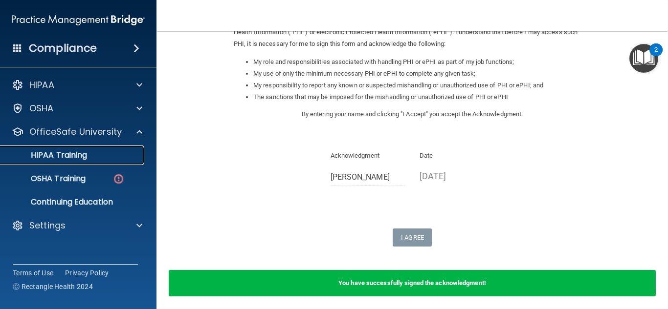
click at [86, 153] on p "HIPAA Training" at bounding box center [46, 156] width 81 height 10
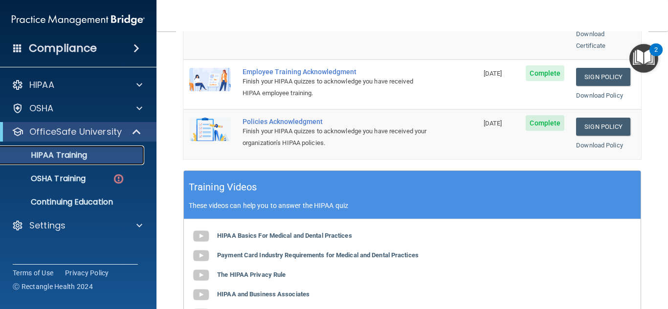
scroll to position [315, 0]
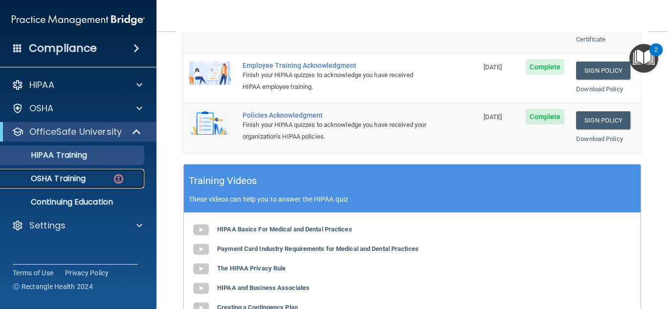
click at [82, 176] on p "OSHA Training" at bounding box center [45, 179] width 79 height 10
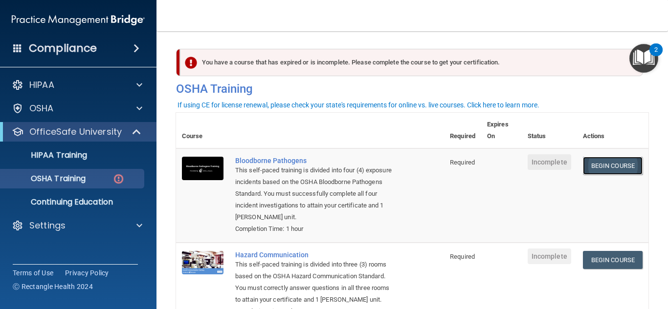
click at [595, 160] on link "Begin Course" at bounding box center [613, 166] width 60 height 18
click at [595, 169] on link "Begin Course" at bounding box center [613, 166] width 60 height 18
click at [617, 163] on link "Begin Course" at bounding box center [613, 166] width 60 height 18
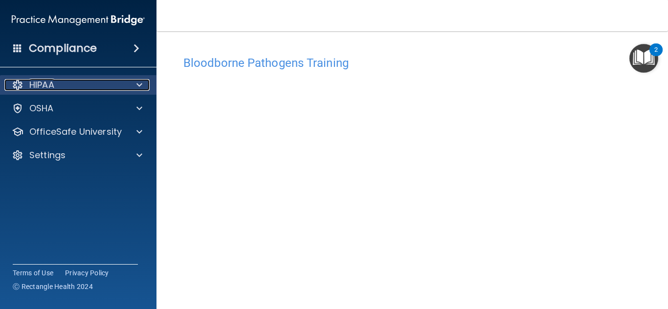
click at [72, 86] on div "HIPAA" at bounding box center [64, 85] width 121 height 12
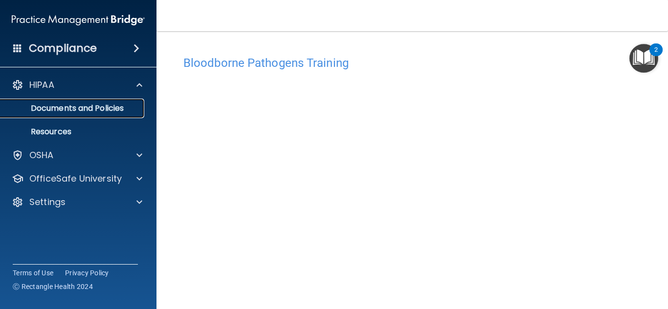
click at [94, 106] on p "Documents and Policies" at bounding box center [72, 109] width 133 height 10
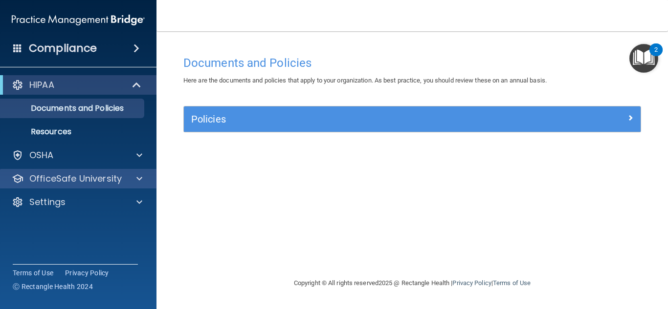
click at [120, 169] on div "HIPAA Documents and Policies Report an Incident Business Associates Emergency P…" at bounding box center [78, 145] width 157 height 149
click at [120, 171] on div "OfficeSafe University" at bounding box center [78, 179] width 157 height 20
click at [127, 178] on div at bounding box center [138, 179] width 24 height 12
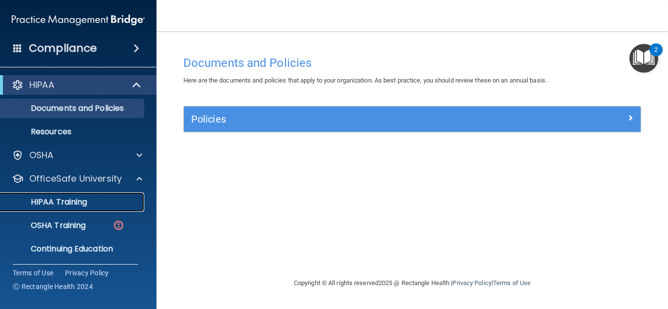
click at [108, 200] on div "HIPAA Training" at bounding box center [72, 202] width 133 height 10
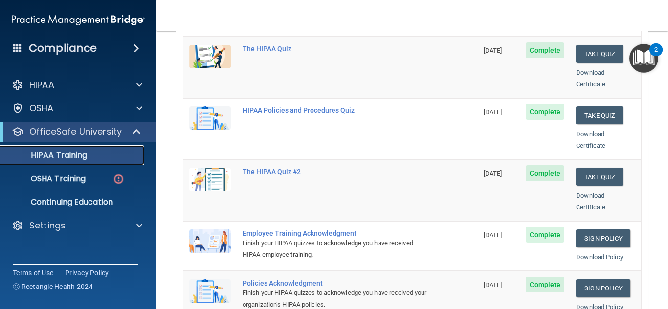
scroll to position [147, 0]
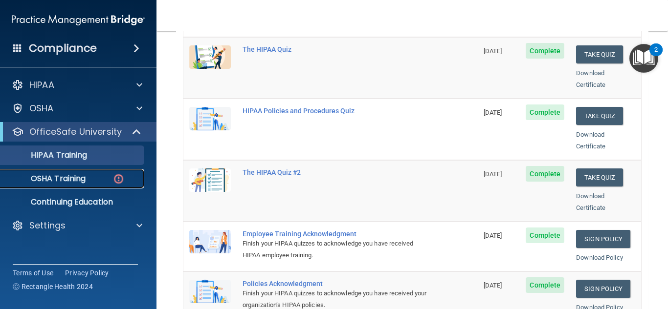
click at [75, 170] on link "OSHA Training" at bounding box center [67, 179] width 154 height 20
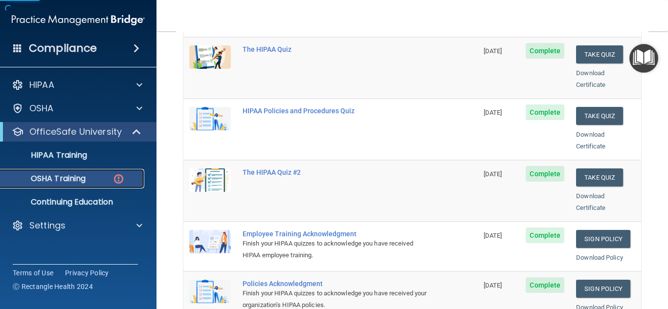
click at [76, 174] on link "OSHA Training" at bounding box center [67, 179] width 154 height 20
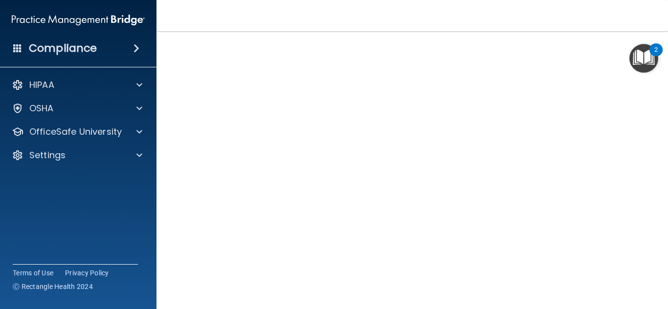
scroll to position [11, 0]
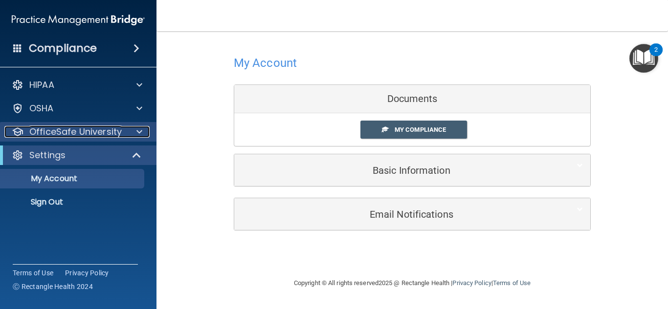
click at [70, 131] on p "OfficeSafe University" at bounding box center [75, 132] width 92 height 12
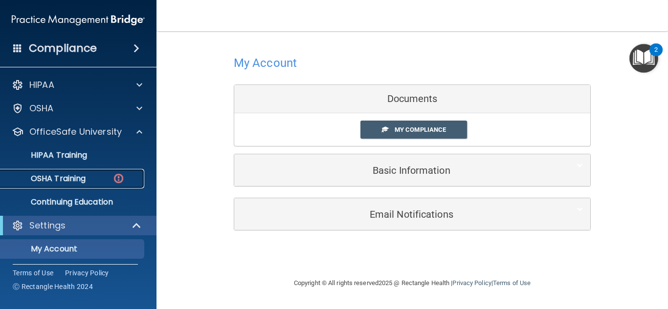
click at [83, 174] on p "OSHA Training" at bounding box center [45, 179] width 79 height 10
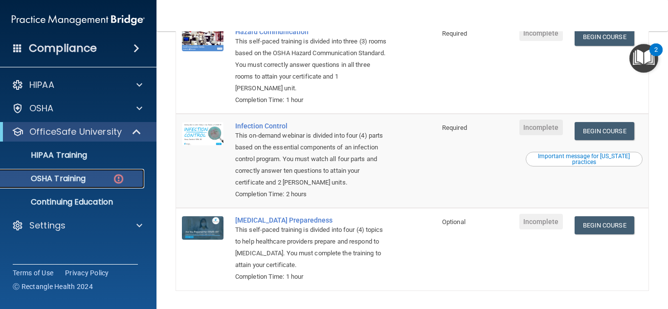
scroll to position [111, 0]
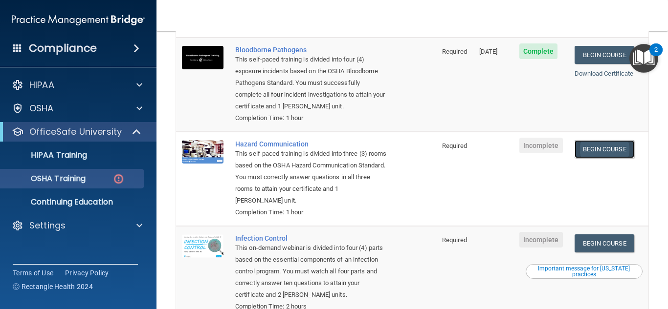
click at [611, 145] on link "Begin Course" at bounding box center [604, 149] width 60 height 18
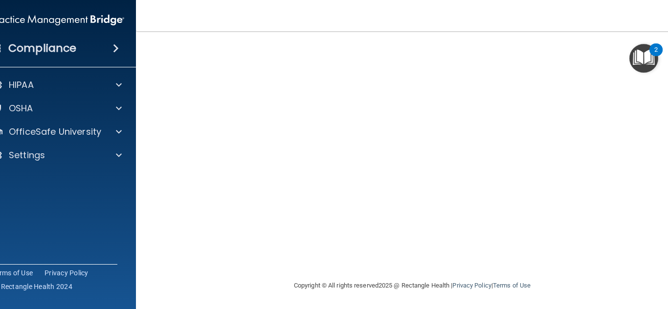
scroll to position [58, 0]
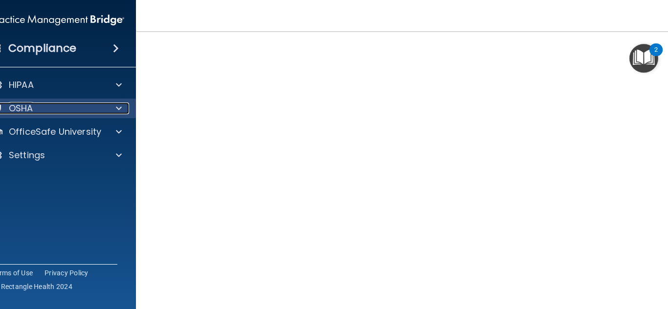
click at [28, 108] on p "OSHA" at bounding box center [21, 109] width 24 height 12
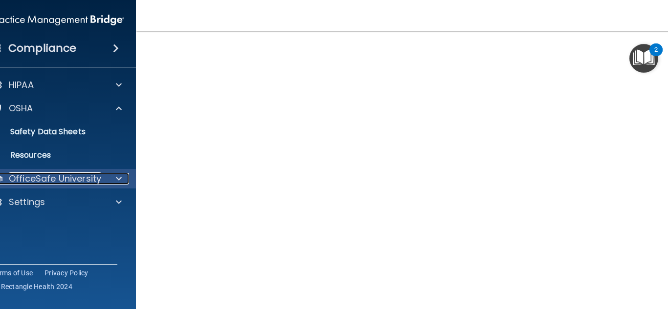
click at [86, 175] on p "OfficeSafe University" at bounding box center [55, 179] width 92 height 12
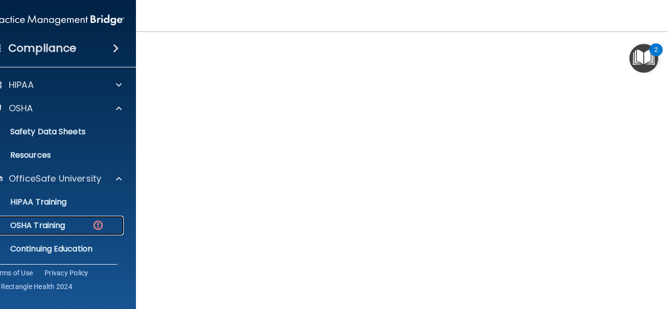
click at [74, 220] on link "OSHA Training" at bounding box center [47, 226] width 154 height 20
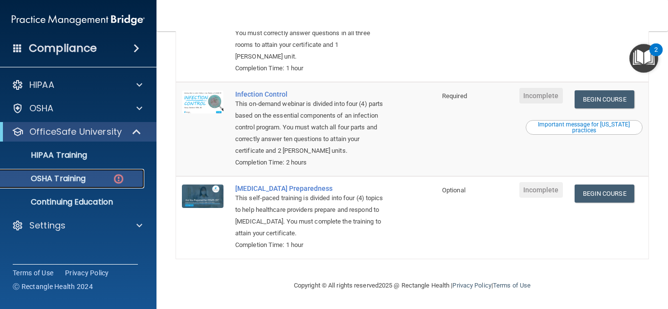
scroll to position [258, 0]
click at [607, 93] on link "Begin Course" at bounding box center [604, 99] width 60 height 18
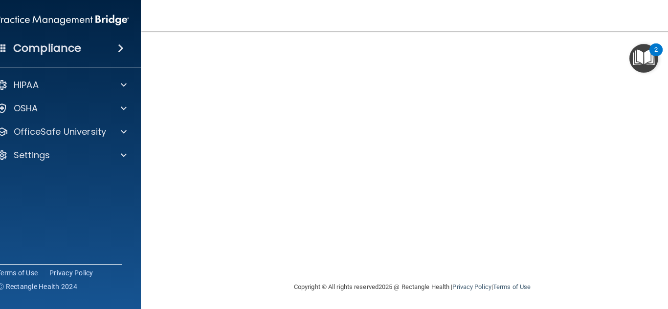
scroll to position [109, 0]
